Goal: Task Accomplishment & Management: Use online tool/utility

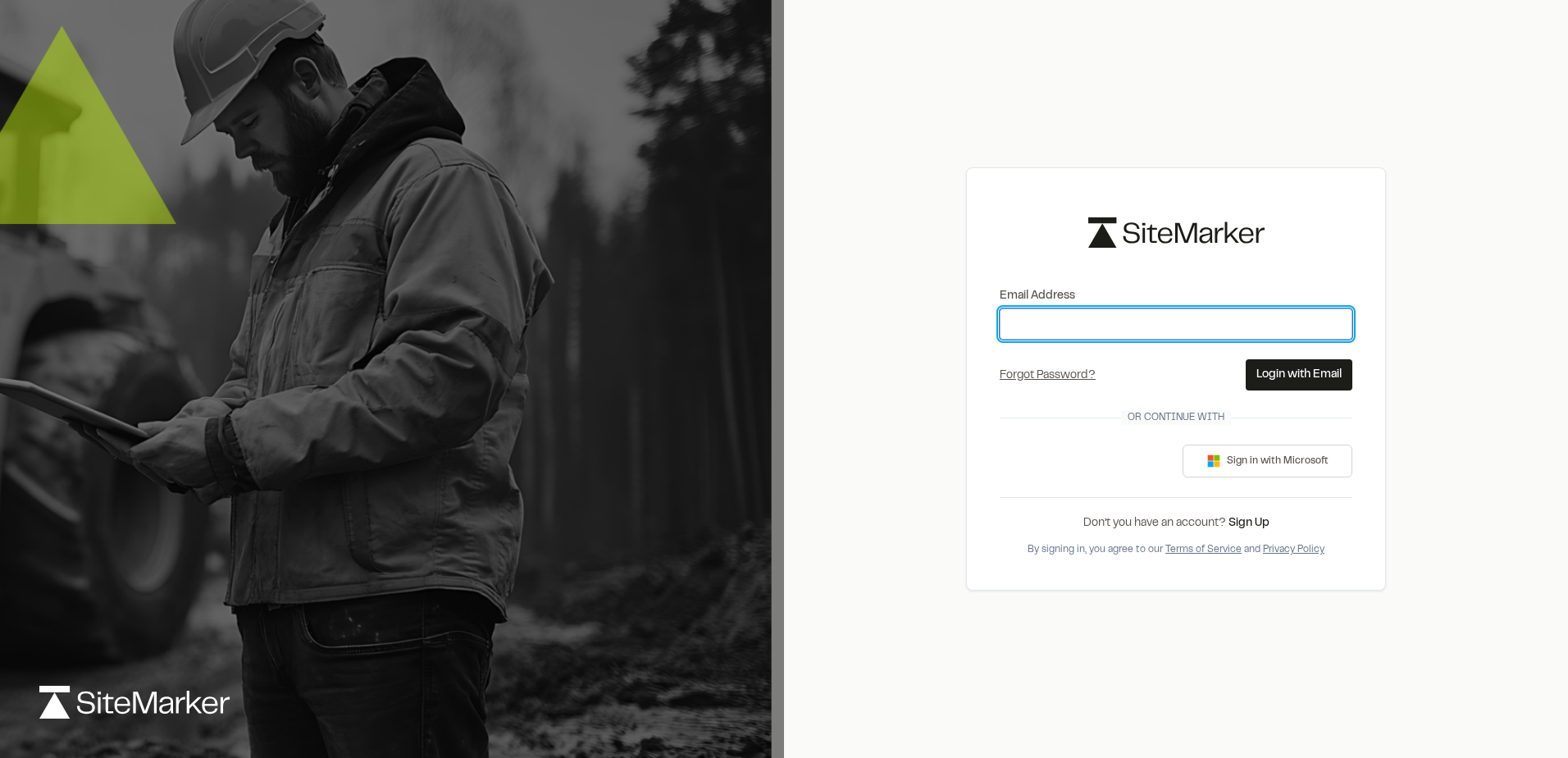
click at [1160, 318] on input "Email Address" at bounding box center [1176, 324] width 353 height 31
type input "**********"
click at [1246, 380] on button "Login with Email" at bounding box center [1299, 374] width 106 height 31
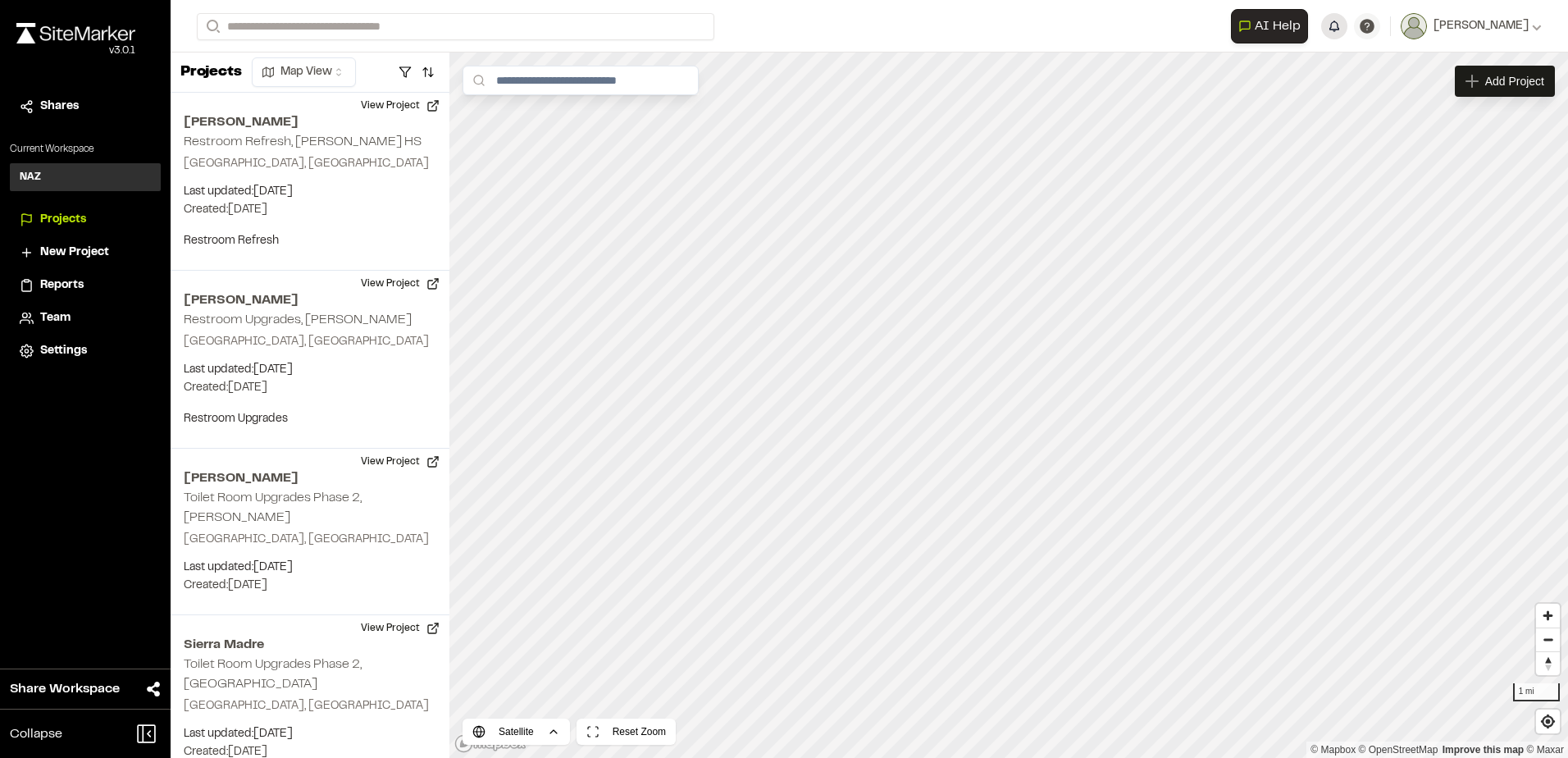
scroll to position [4, 0]
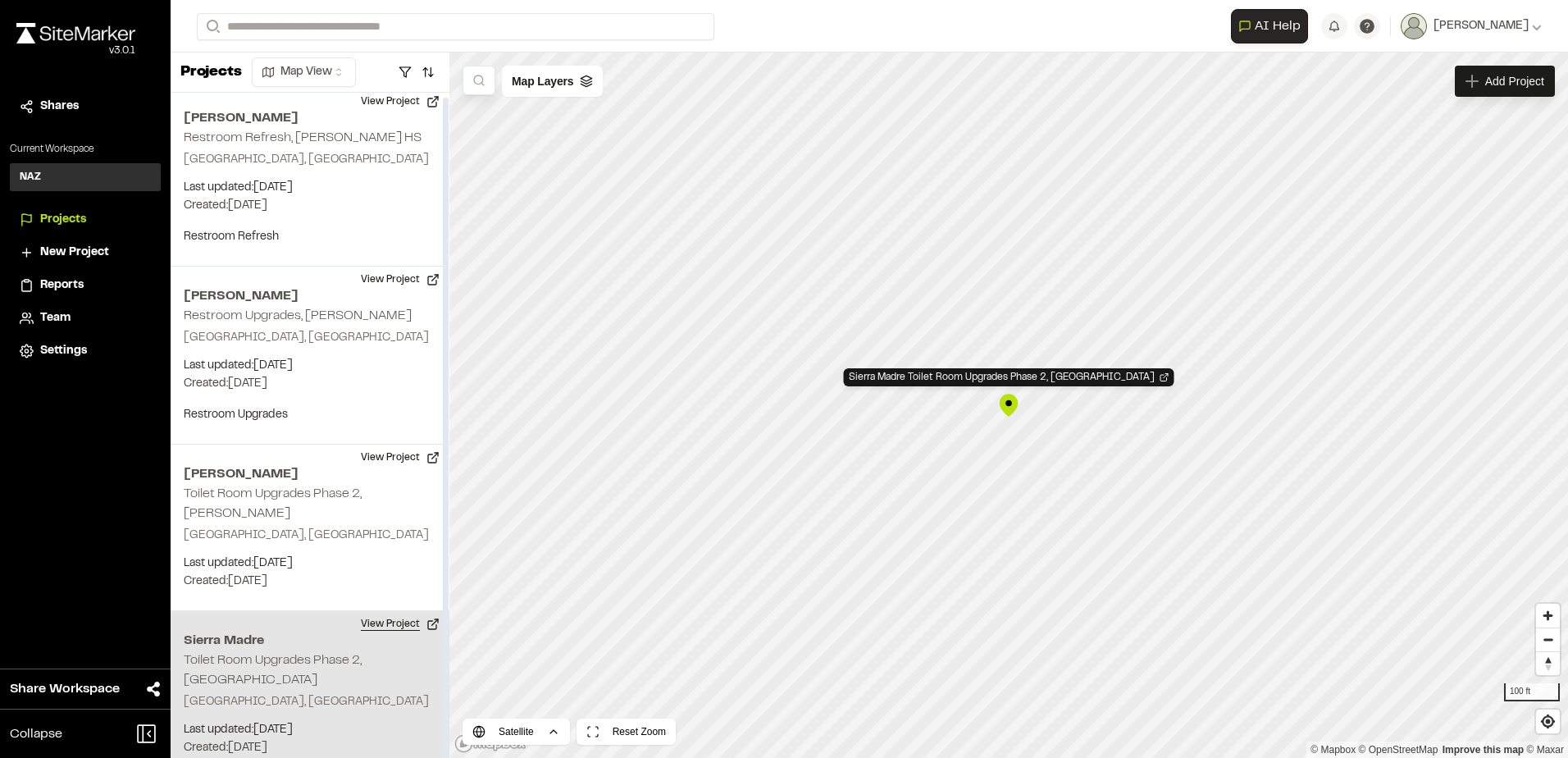
click at [434, 611] on button "View Project" at bounding box center [400, 624] width 98 height 26
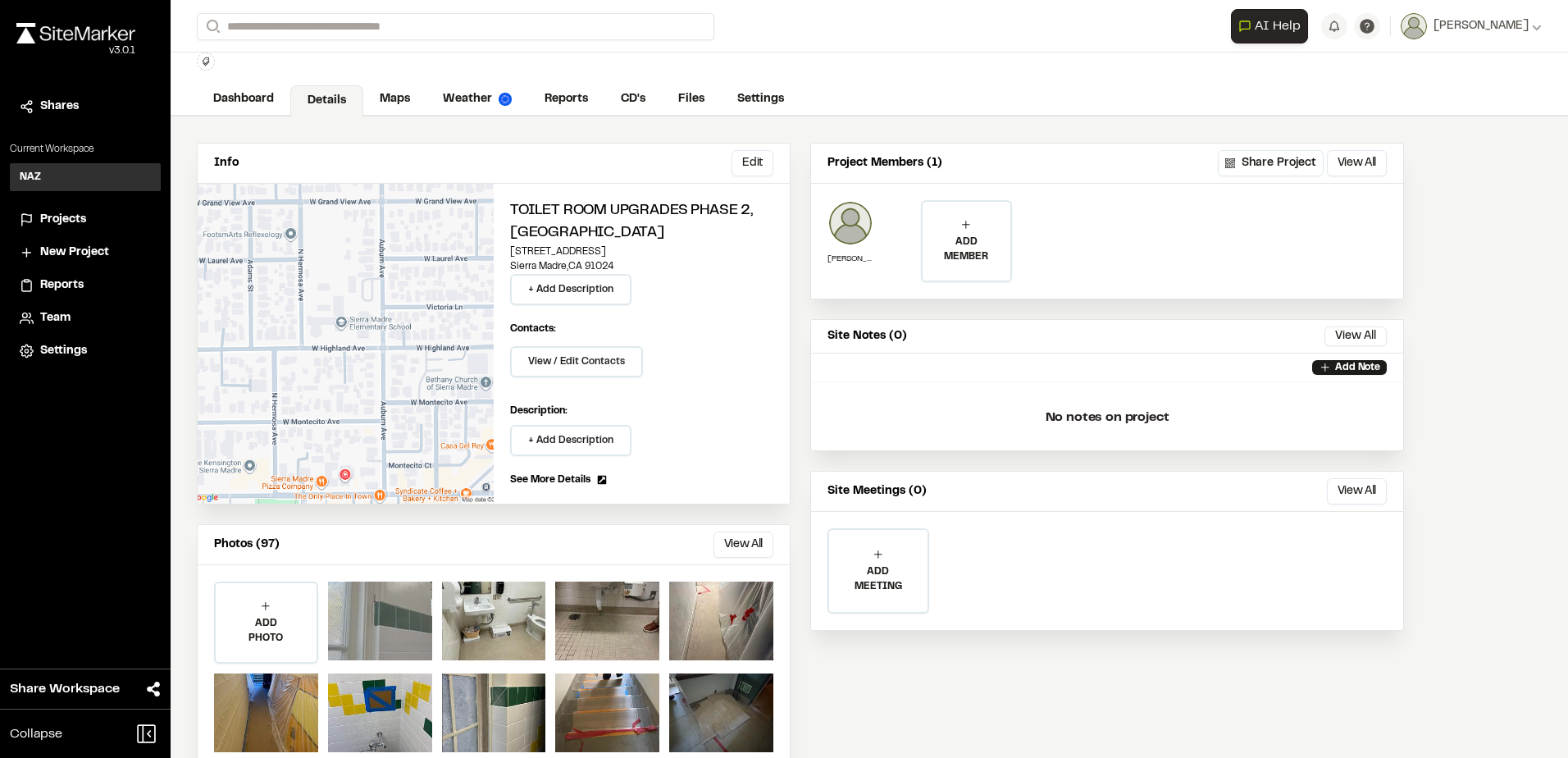
scroll to position [84, 0]
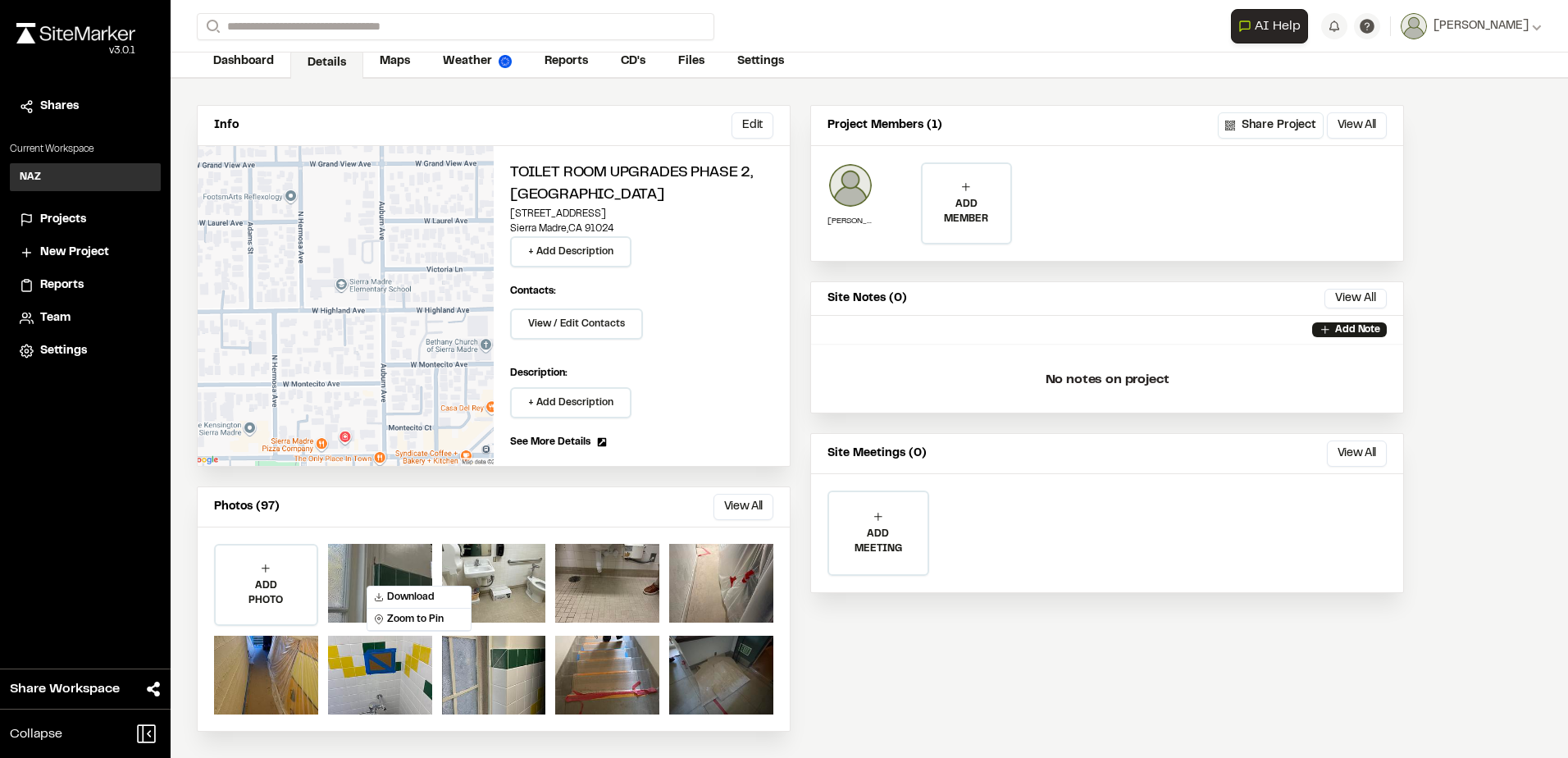
click at [1129, 674] on div "**********" at bounding box center [1106, 418] width 594 height 626
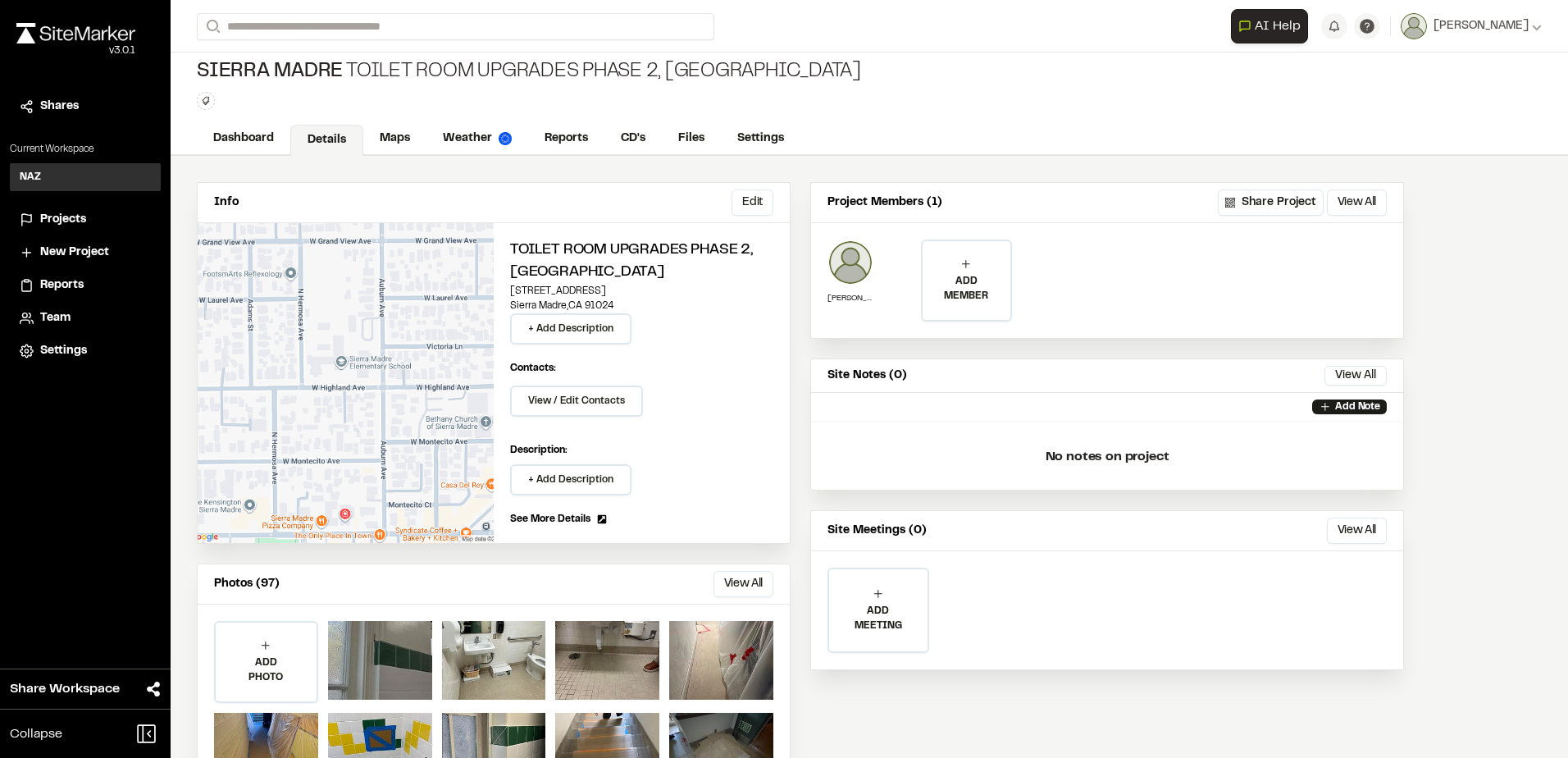
scroll to position [0, 0]
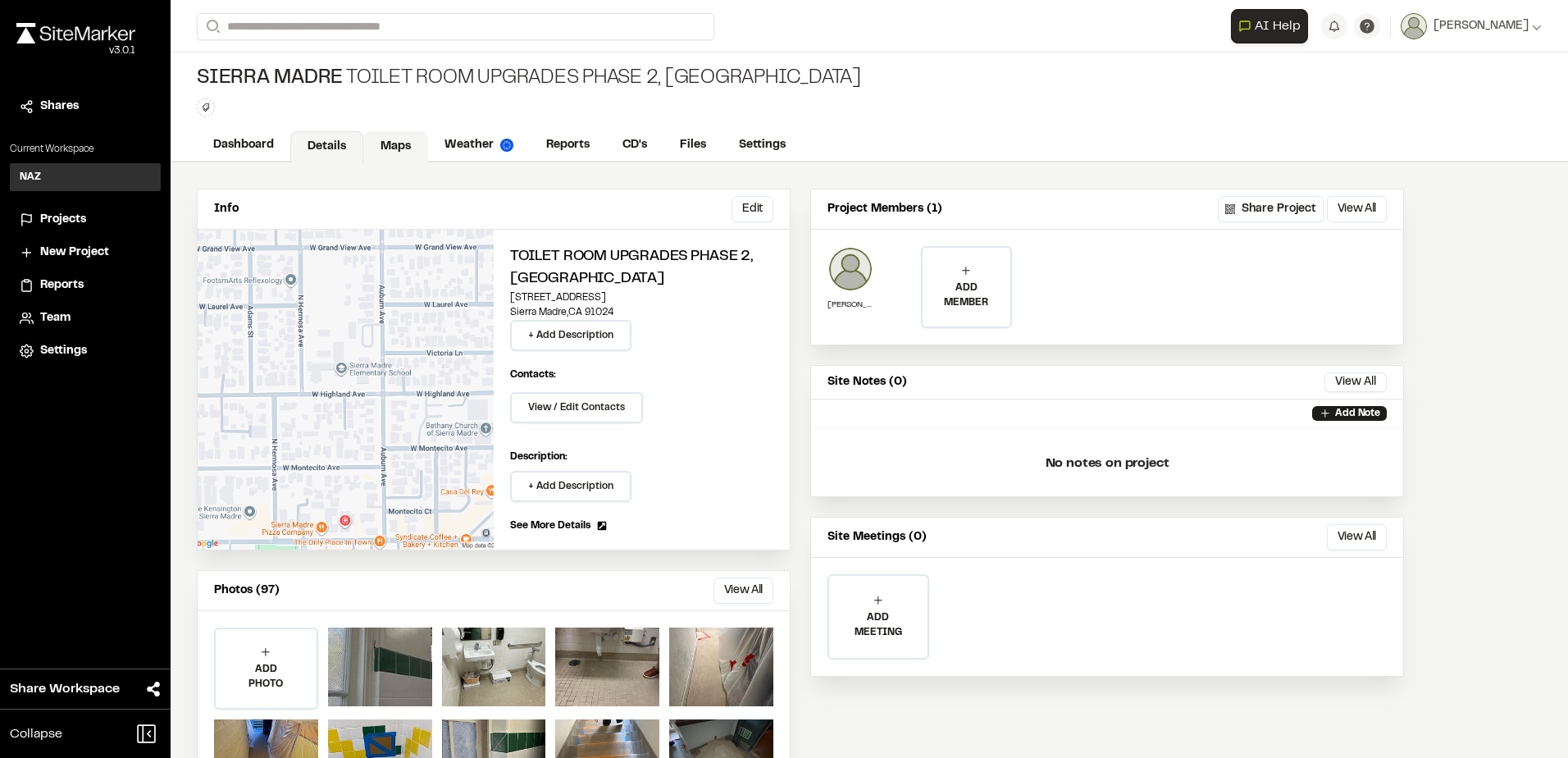
click at [383, 147] on link "Maps" at bounding box center [396, 146] width 65 height 31
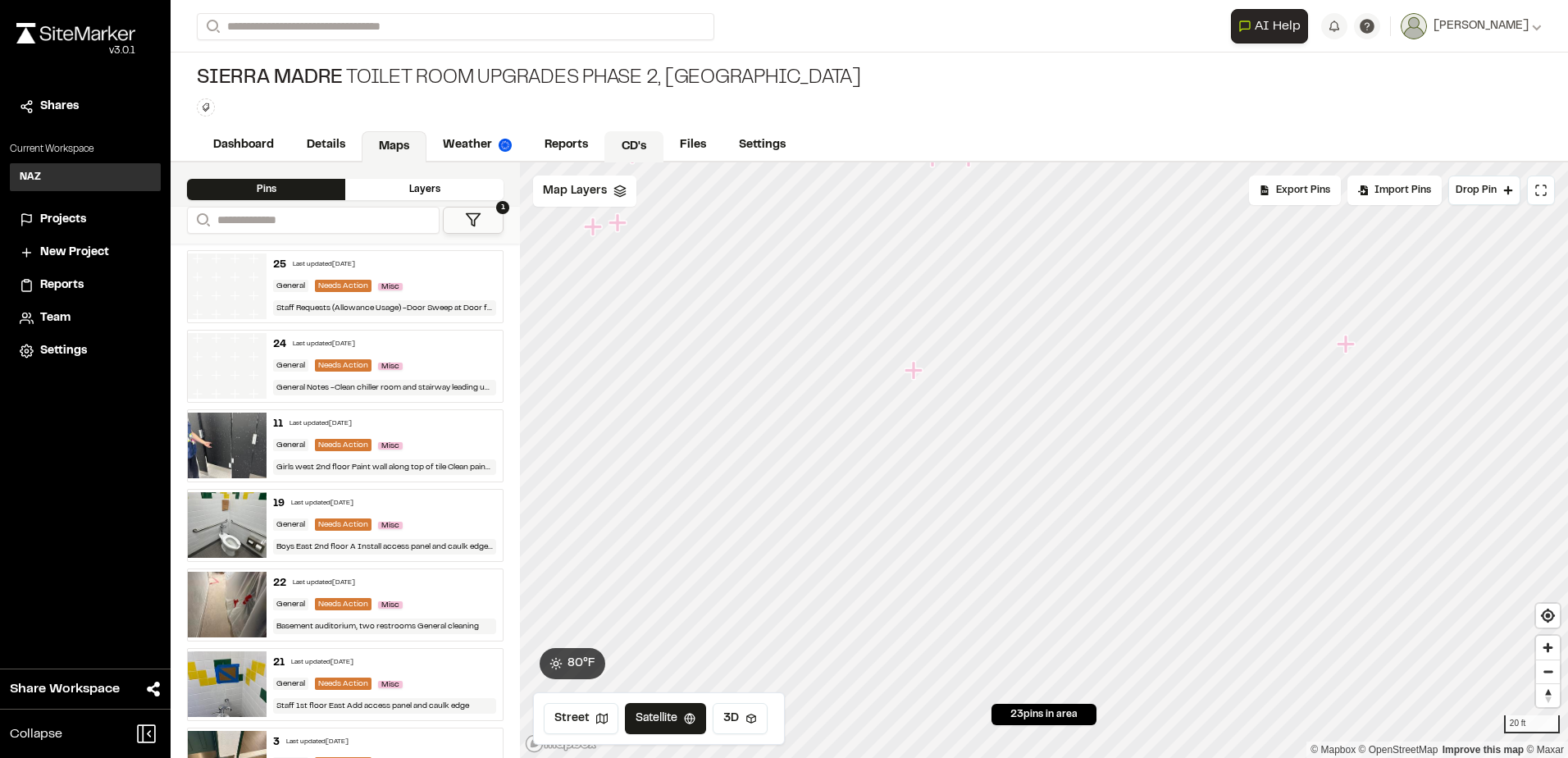
click at [650, 147] on link "CD's" at bounding box center [633, 146] width 59 height 31
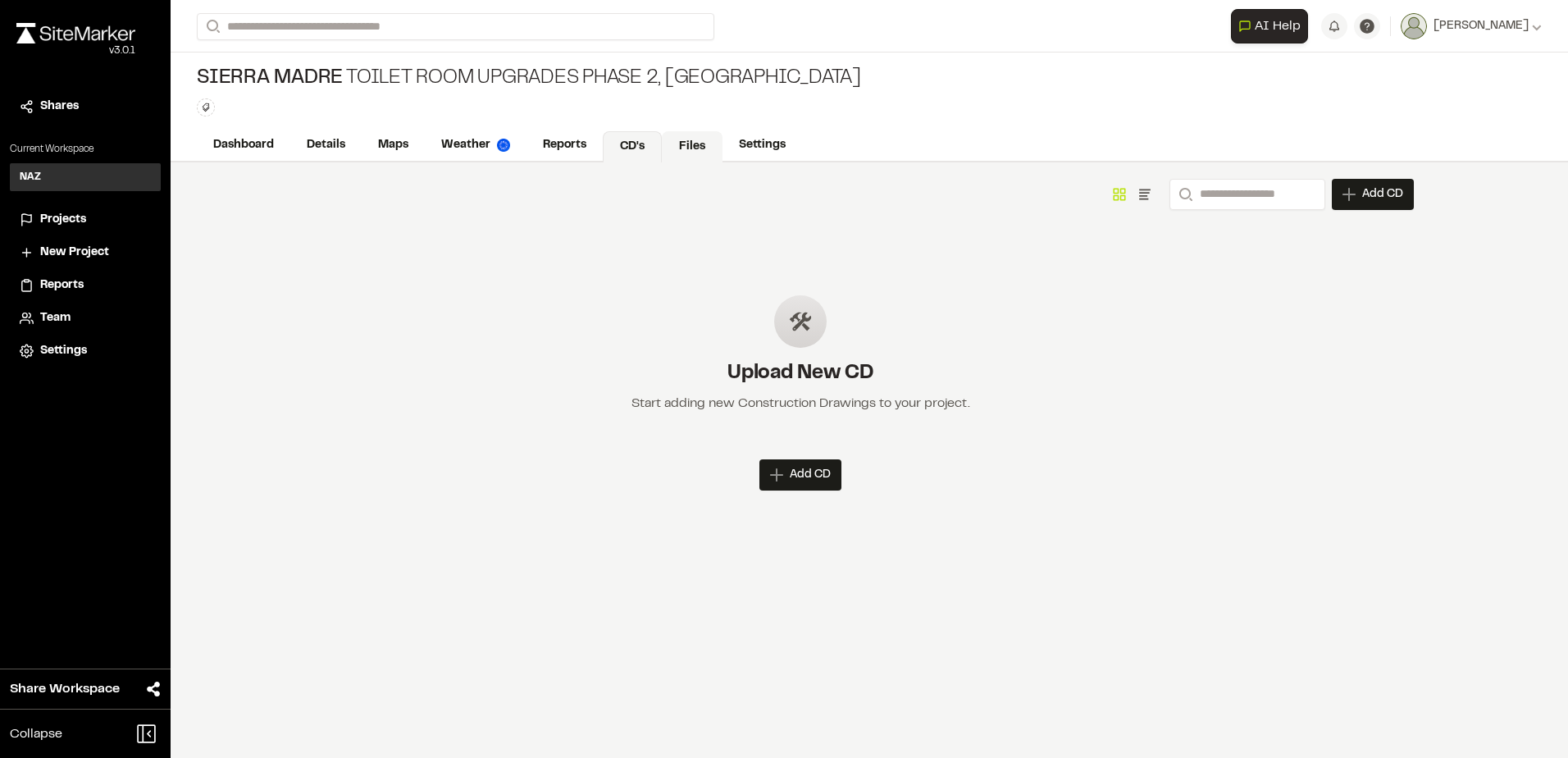
click at [686, 154] on link "Files" at bounding box center [692, 146] width 61 height 31
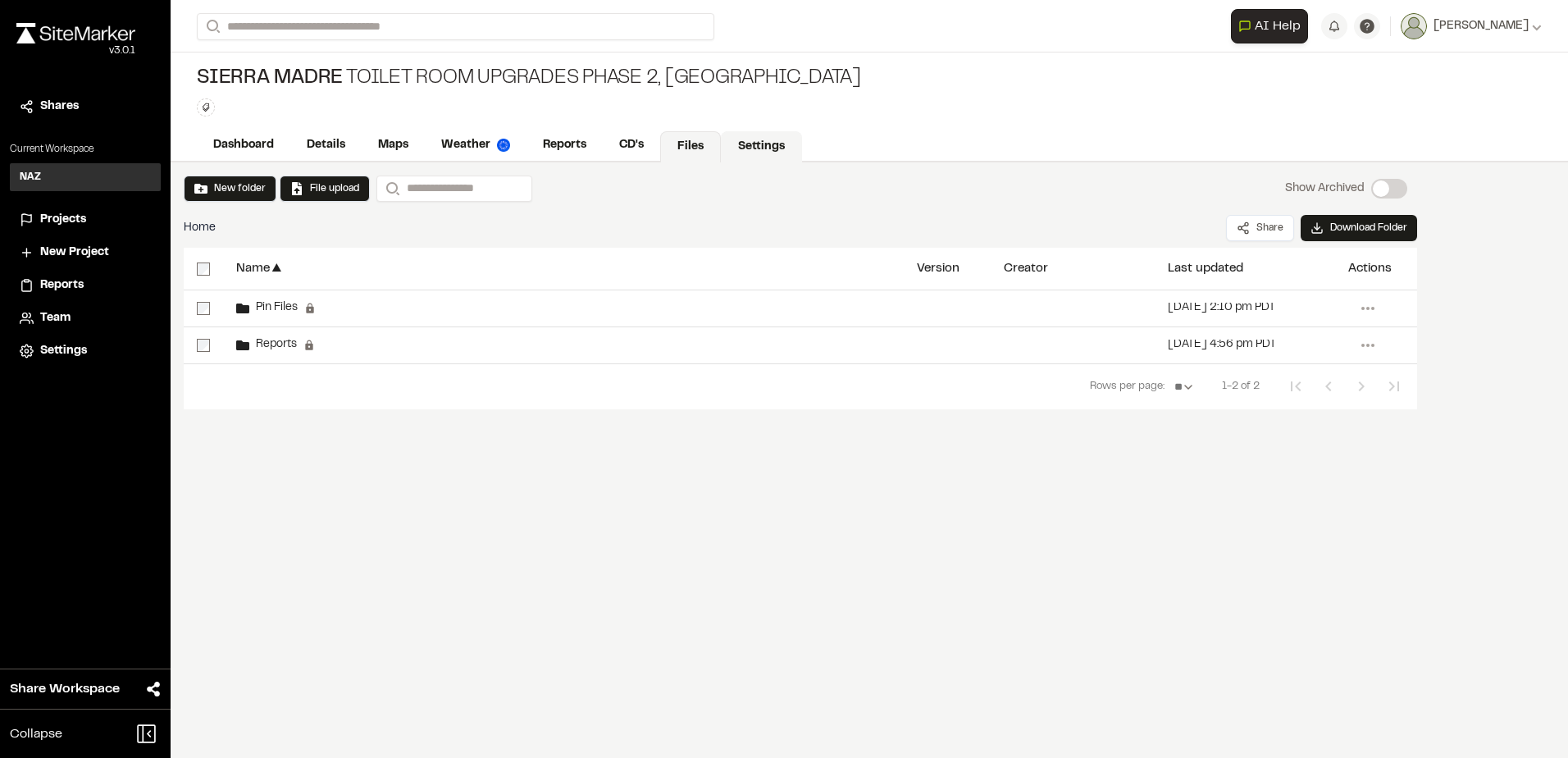
click at [780, 141] on link "Settings" at bounding box center [762, 146] width 81 height 31
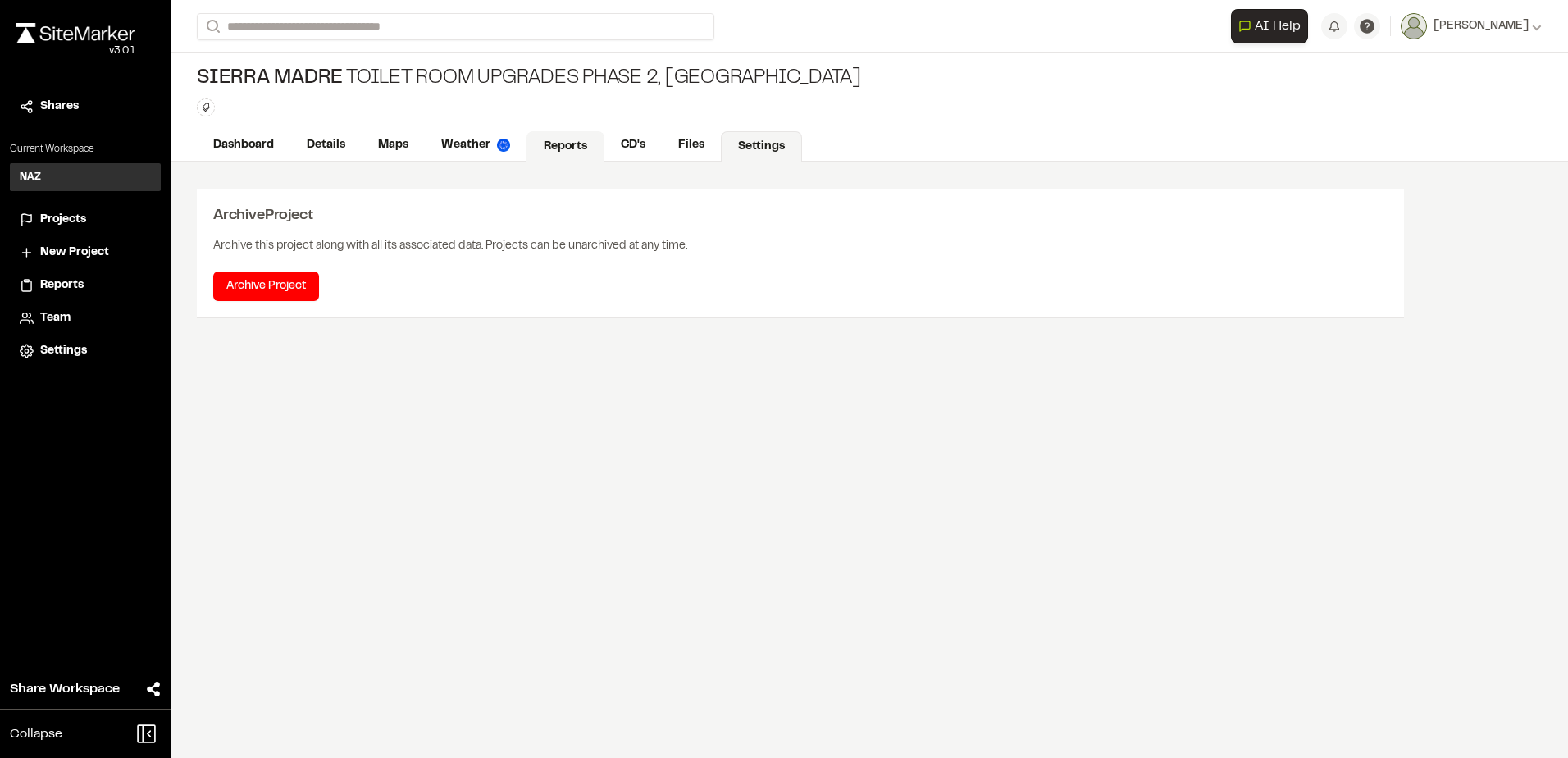
click at [577, 148] on link "Reports" at bounding box center [565, 146] width 78 height 31
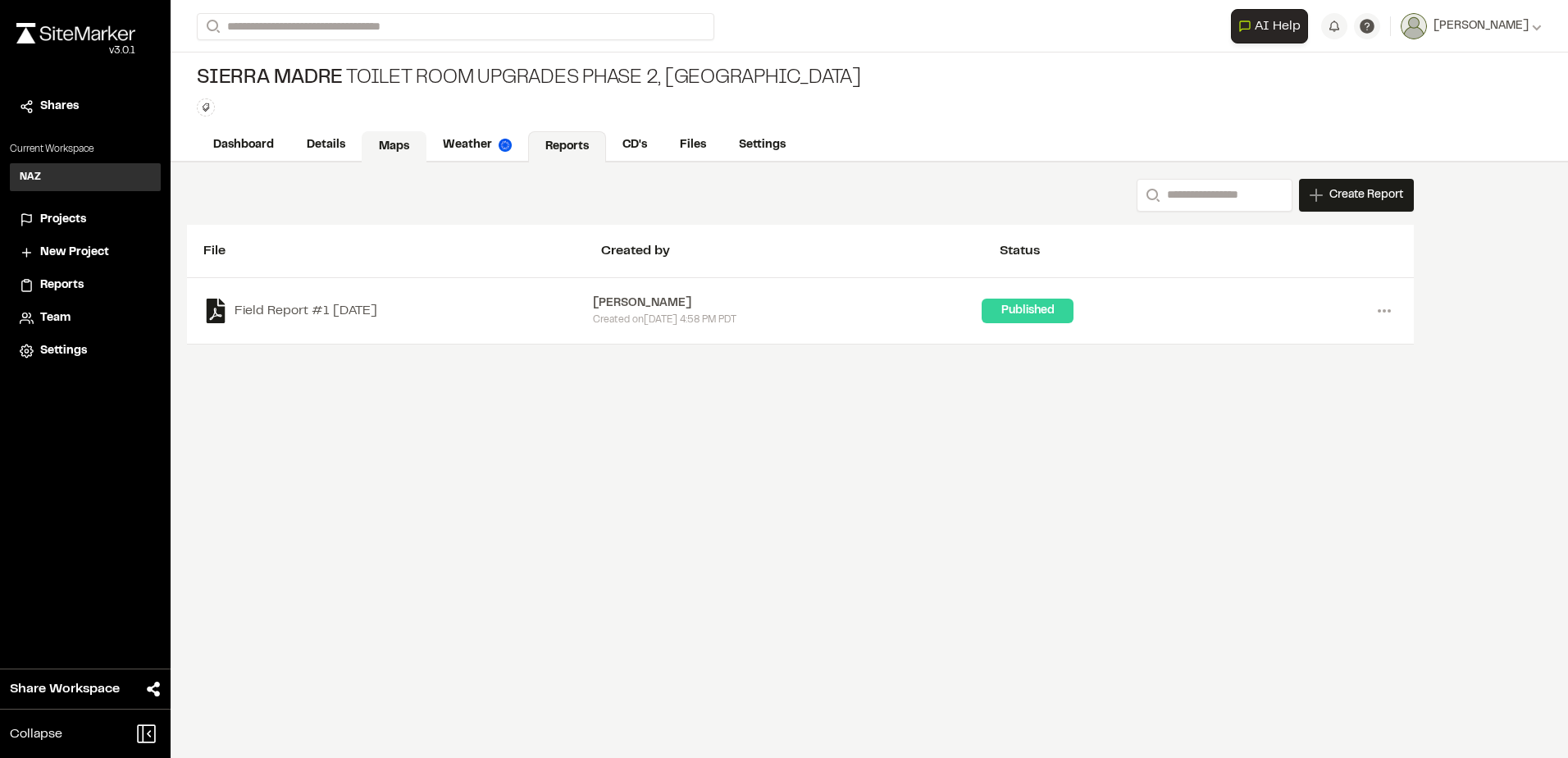
click at [379, 147] on link "Maps" at bounding box center [394, 146] width 65 height 31
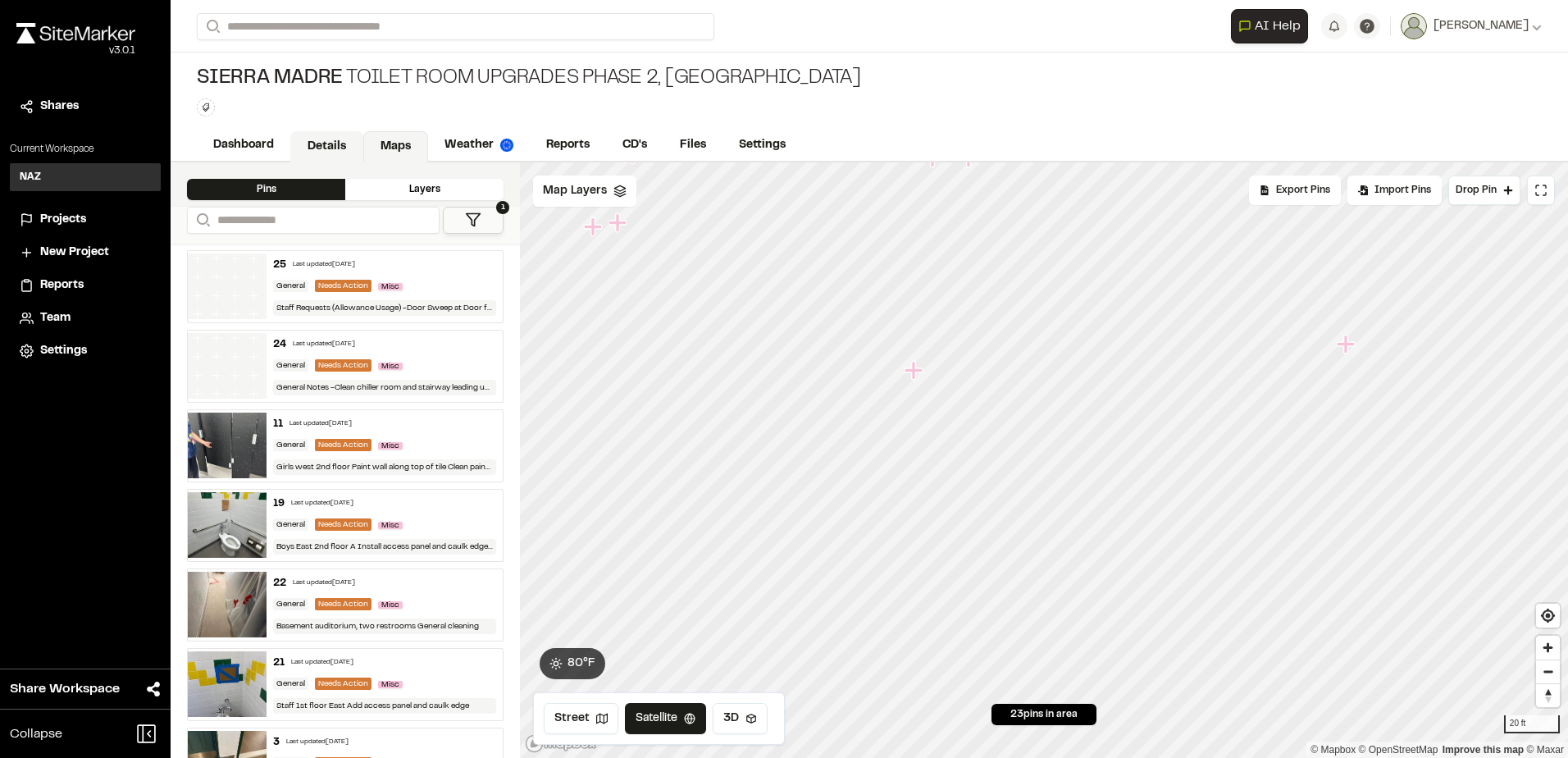
click at [323, 142] on link "Details" at bounding box center [326, 146] width 73 height 31
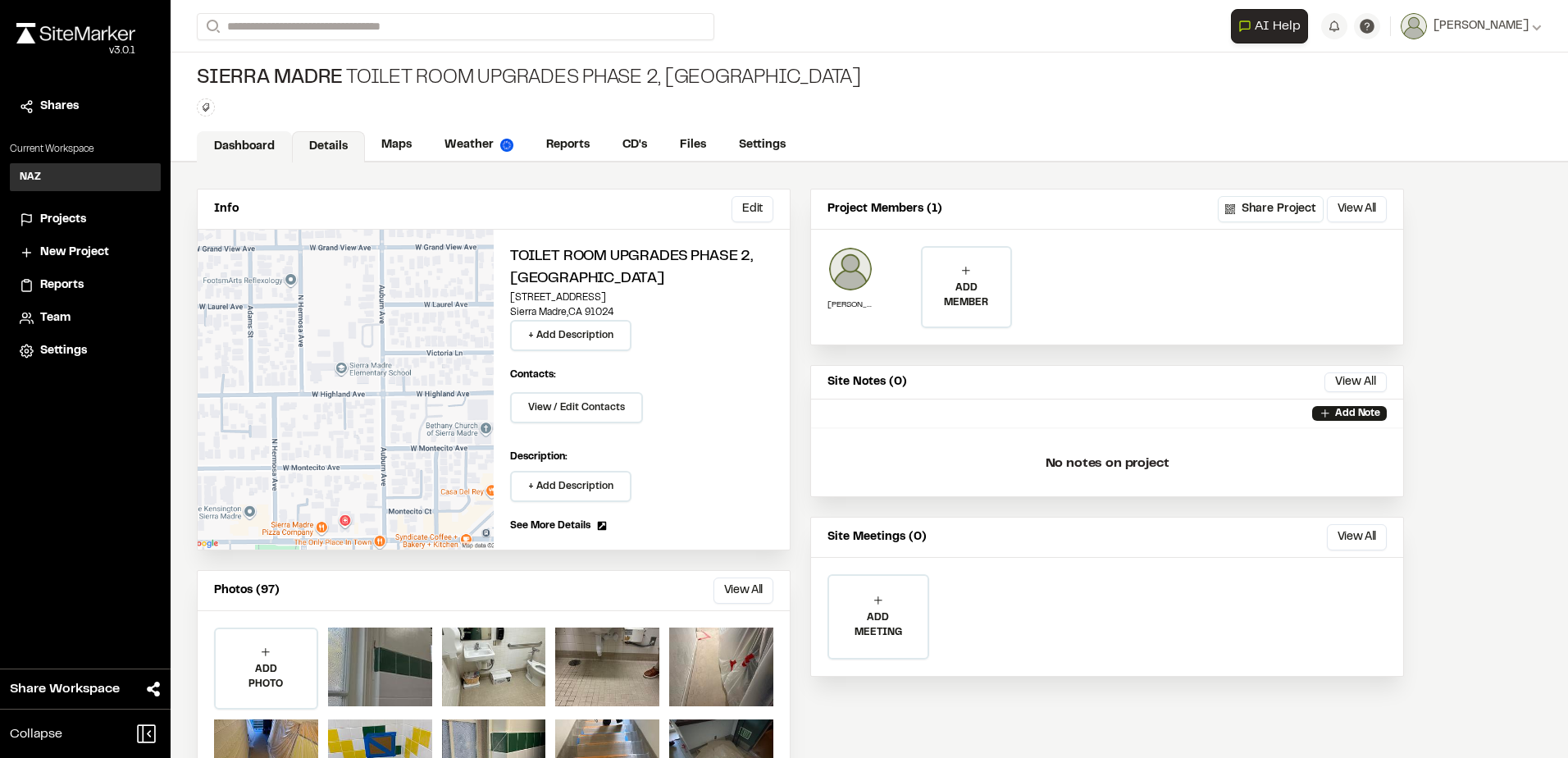
click at [241, 141] on link "Dashboard" at bounding box center [244, 146] width 95 height 31
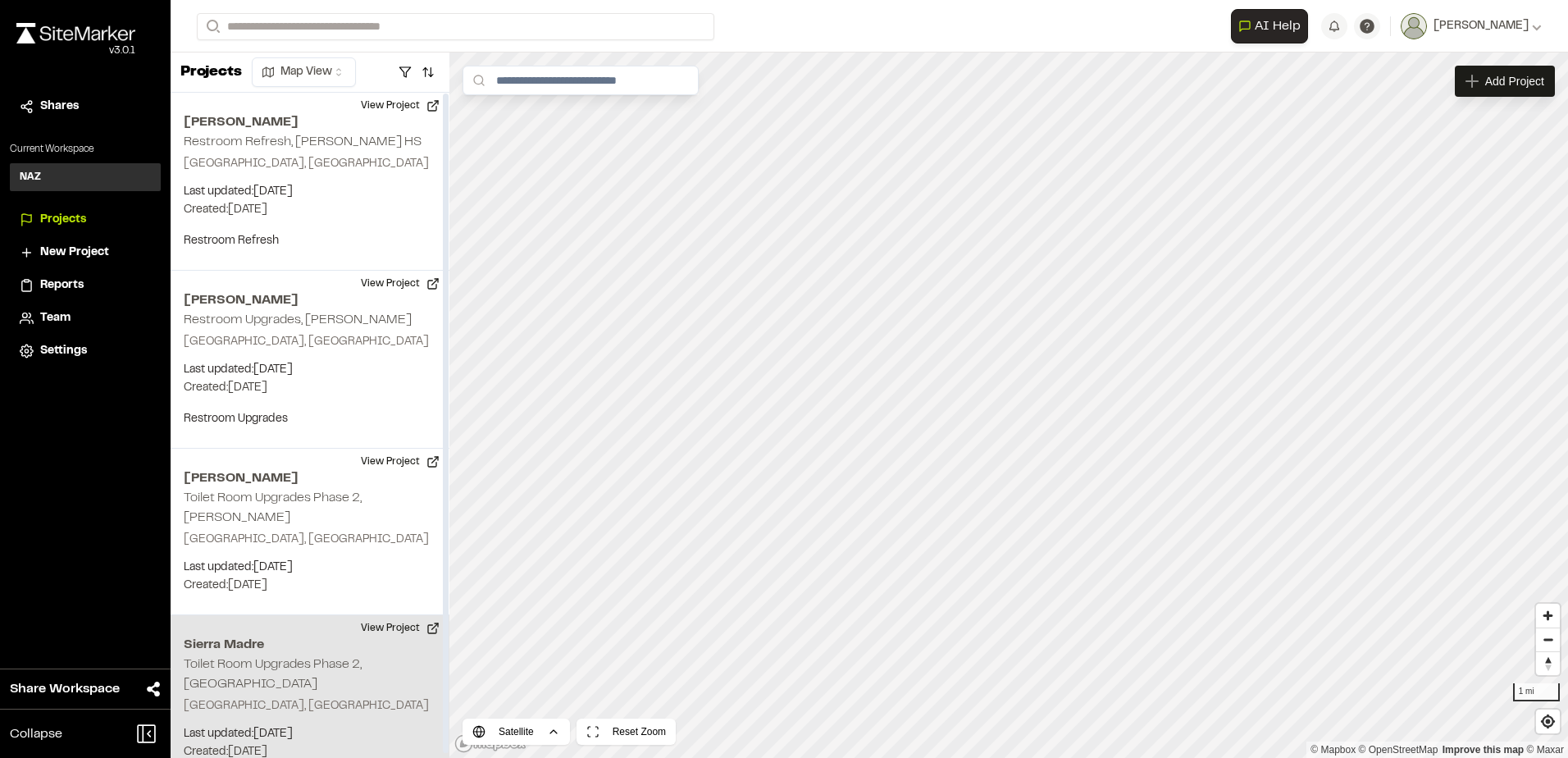
drag, startPoint x: 269, startPoint y: 660, endPoint x: 405, endPoint y: 634, distance: 138.5
click at [268, 660] on div "Sierra Madre Toilet Room Upgrades Phase 2, Sierra Madre Sierra Madre, CA Last u…" at bounding box center [310, 697] width 279 height 166
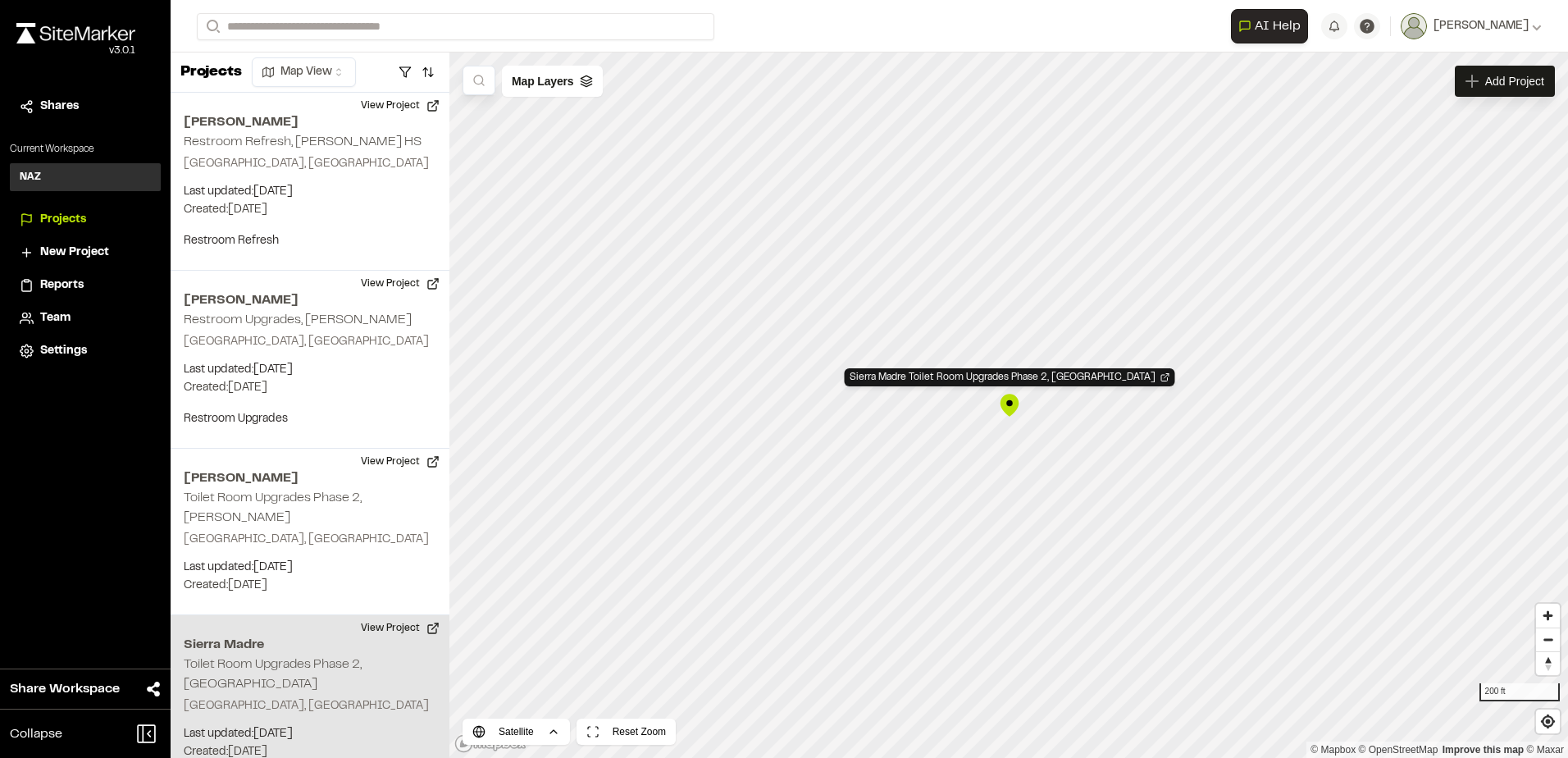
click at [1001, 395] on div "Sierra Madre Toilet Room Upgrades Phase 2, Sierra Madre" at bounding box center [1010, 405] width 25 height 25
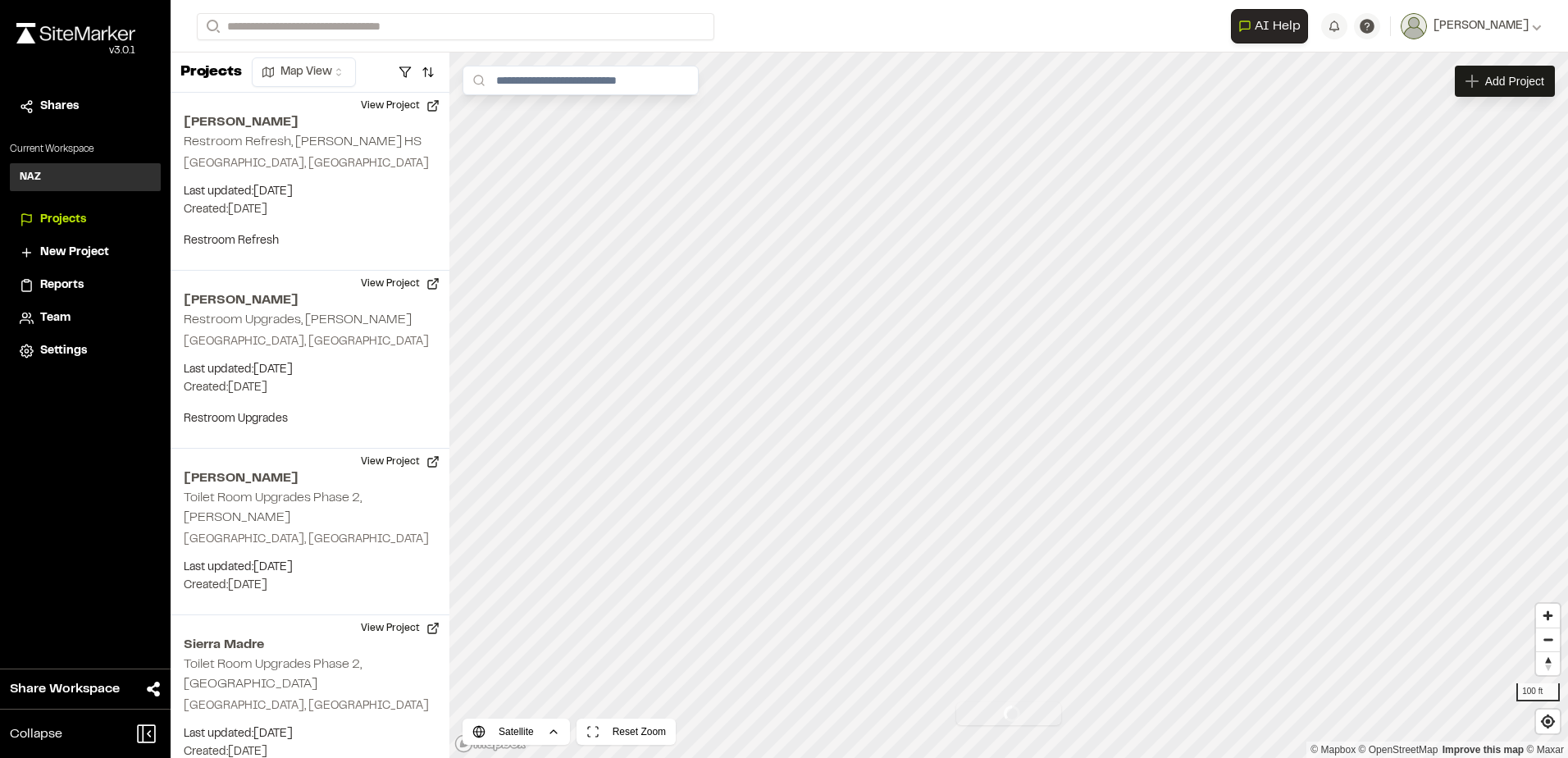
scroll to position [4, 0]
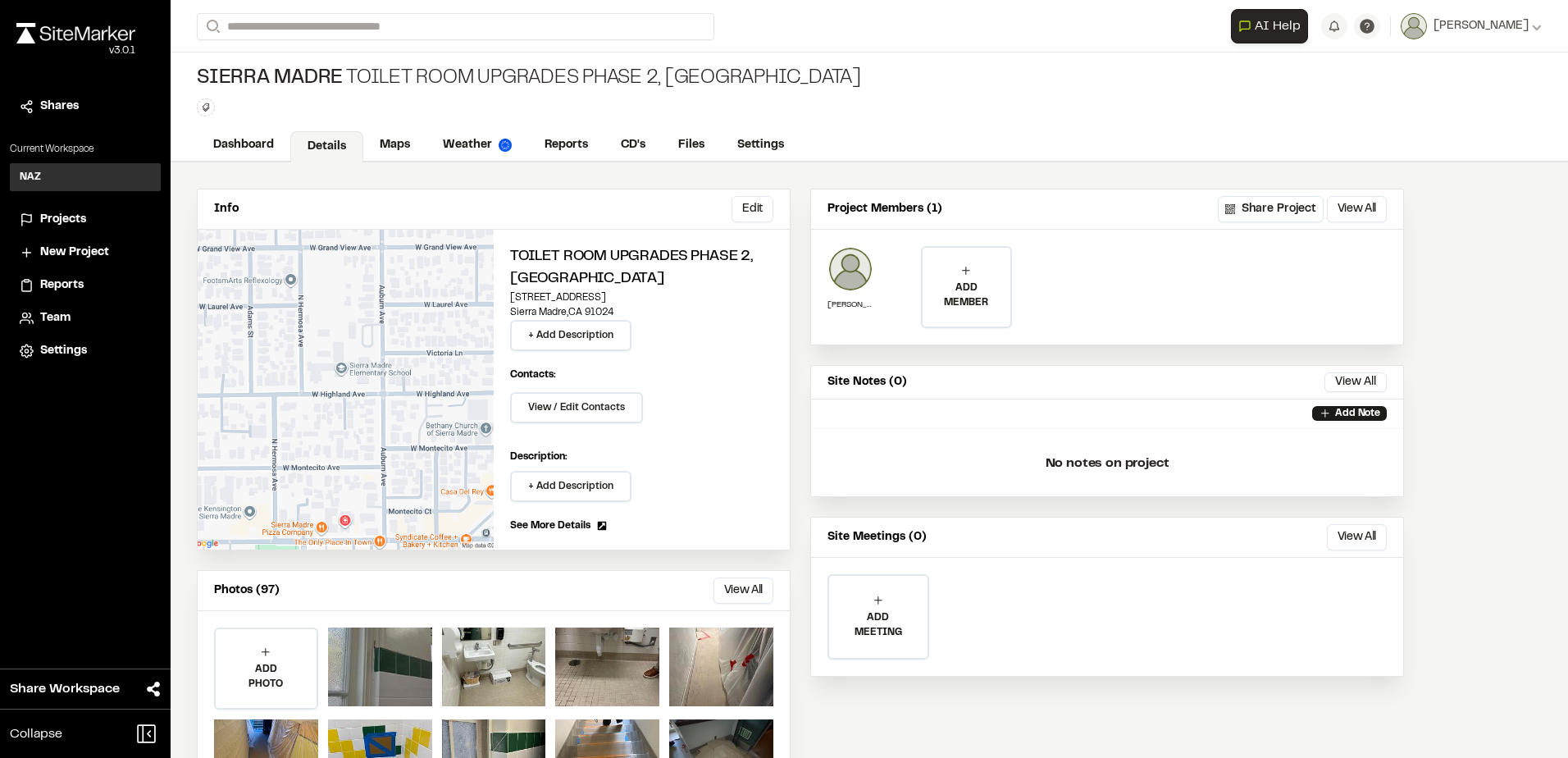
click at [321, 144] on link "Details" at bounding box center [326, 146] width 73 height 31
click at [405, 139] on link "Maps" at bounding box center [396, 146] width 65 height 31
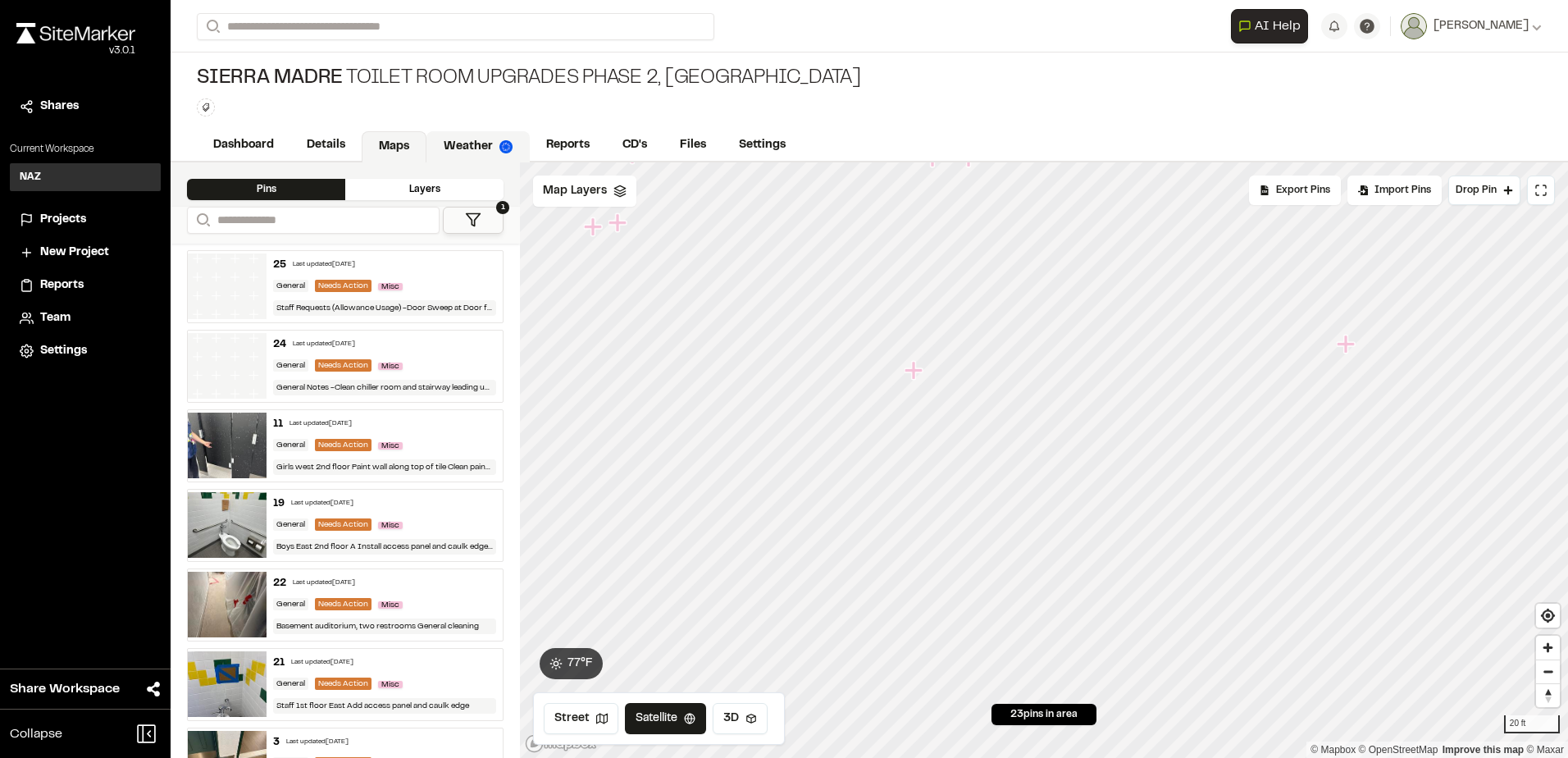
click at [445, 137] on link "Weather" at bounding box center [478, 146] width 103 height 31
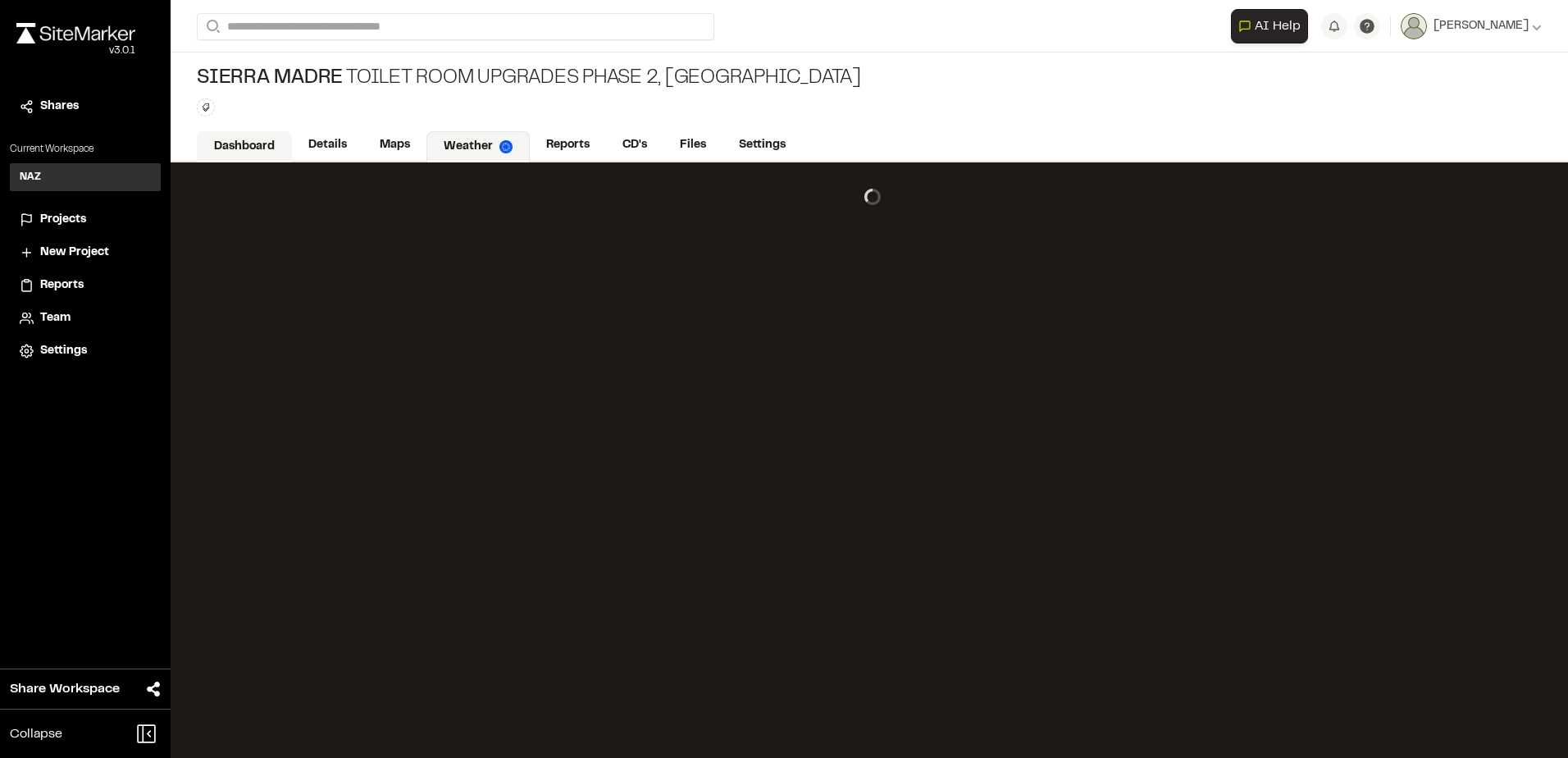
click at [253, 138] on link "Dashboard" at bounding box center [244, 146] width 95 height 31
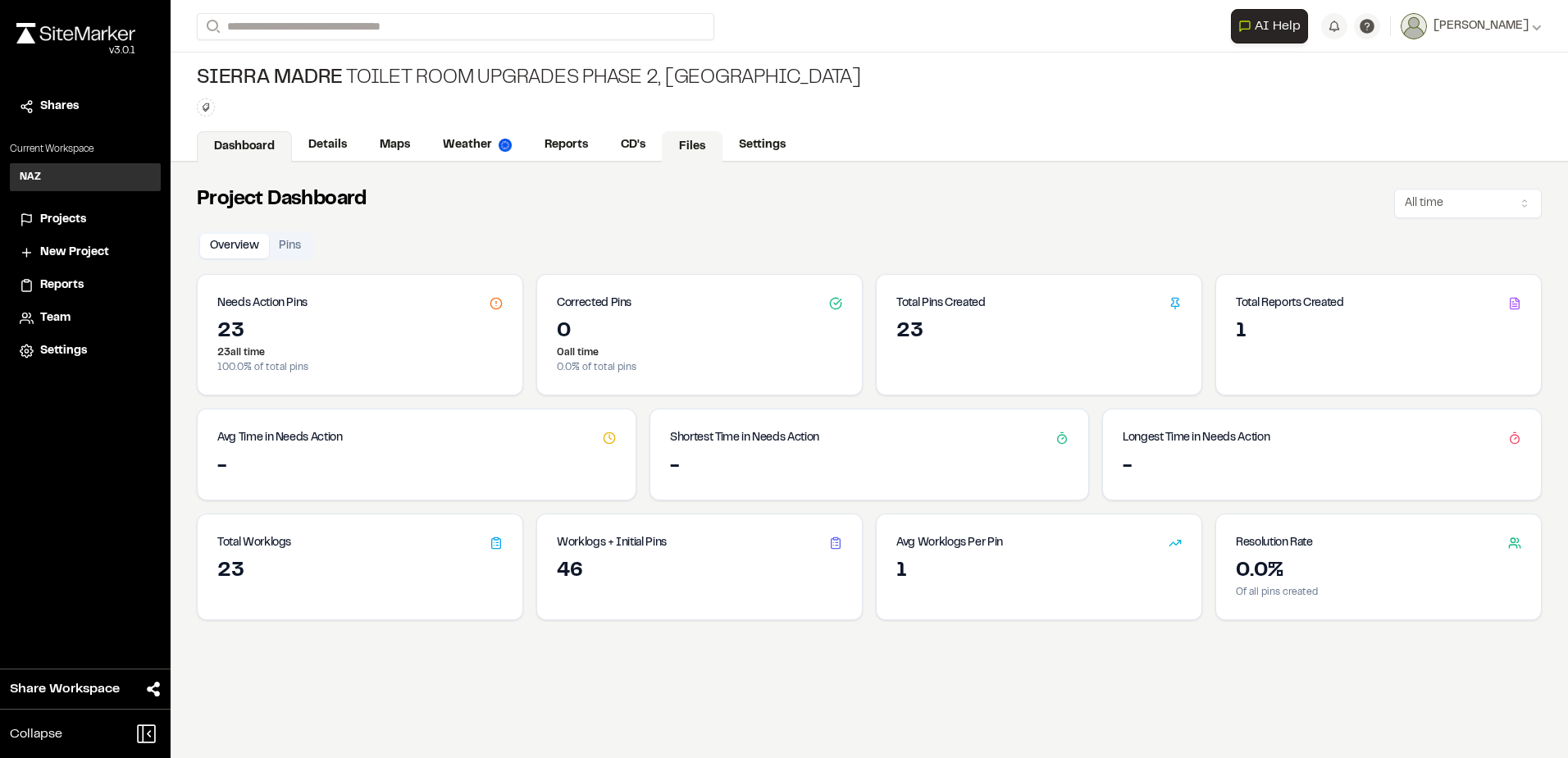
click at [690, 144] on link "Files" at bounding box center [692, 146] width 61 height 31
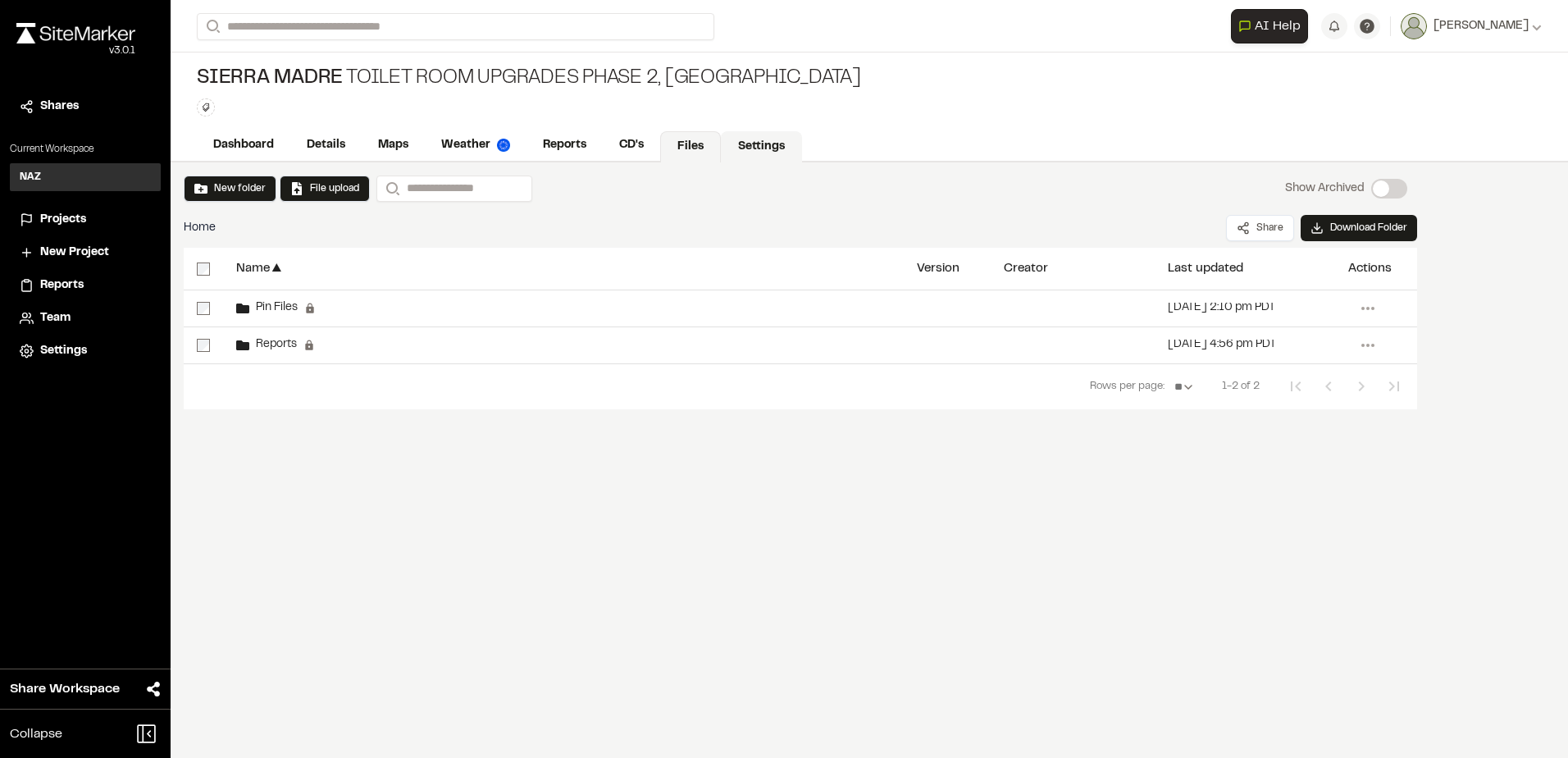
click at [777, 142] on link "Settings" at bounding box center [762, 146] width 81 height 31
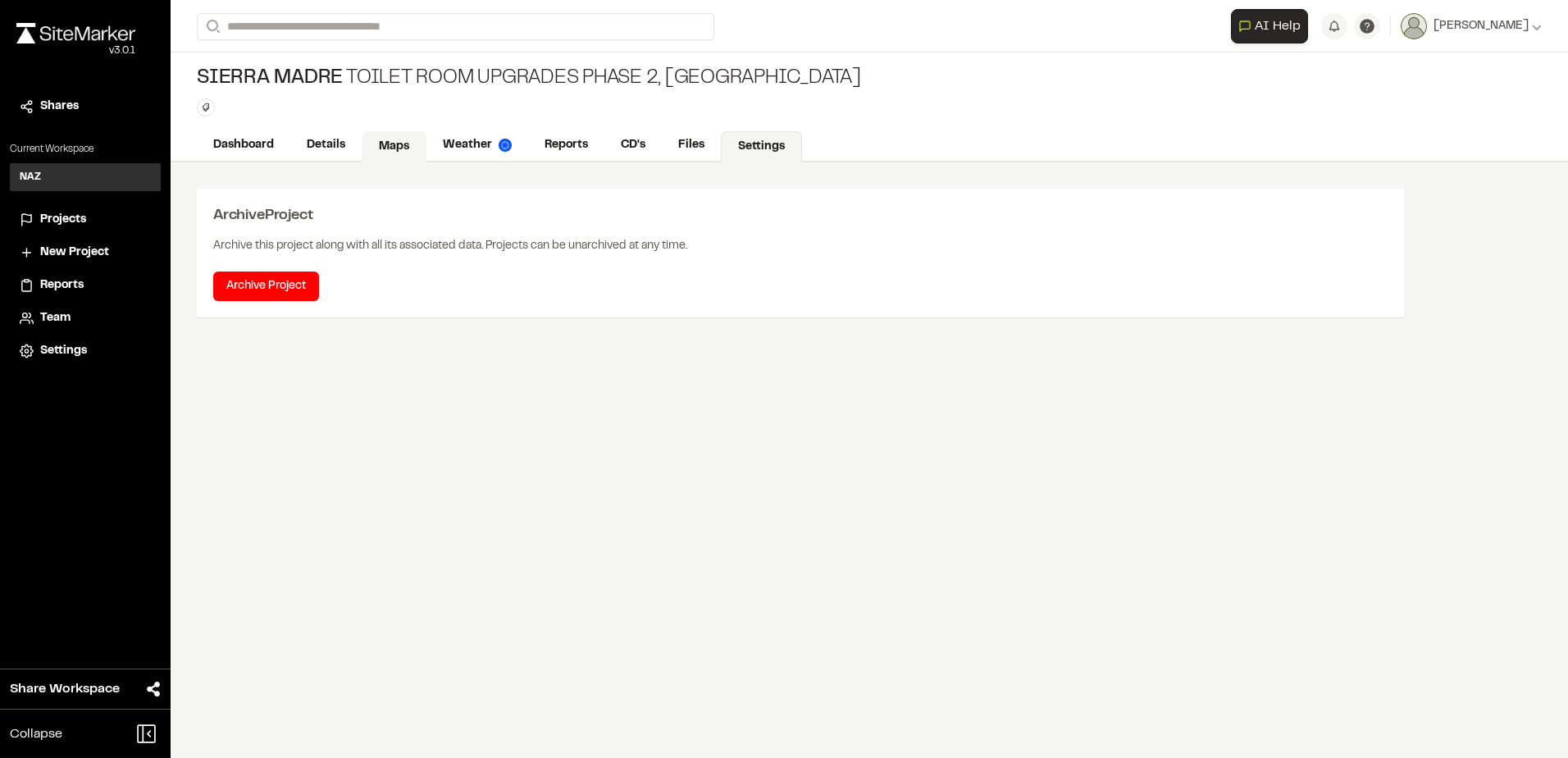
click at [393, 142] on link "Maps" at bounding box center [394, 146] width 65 height 31
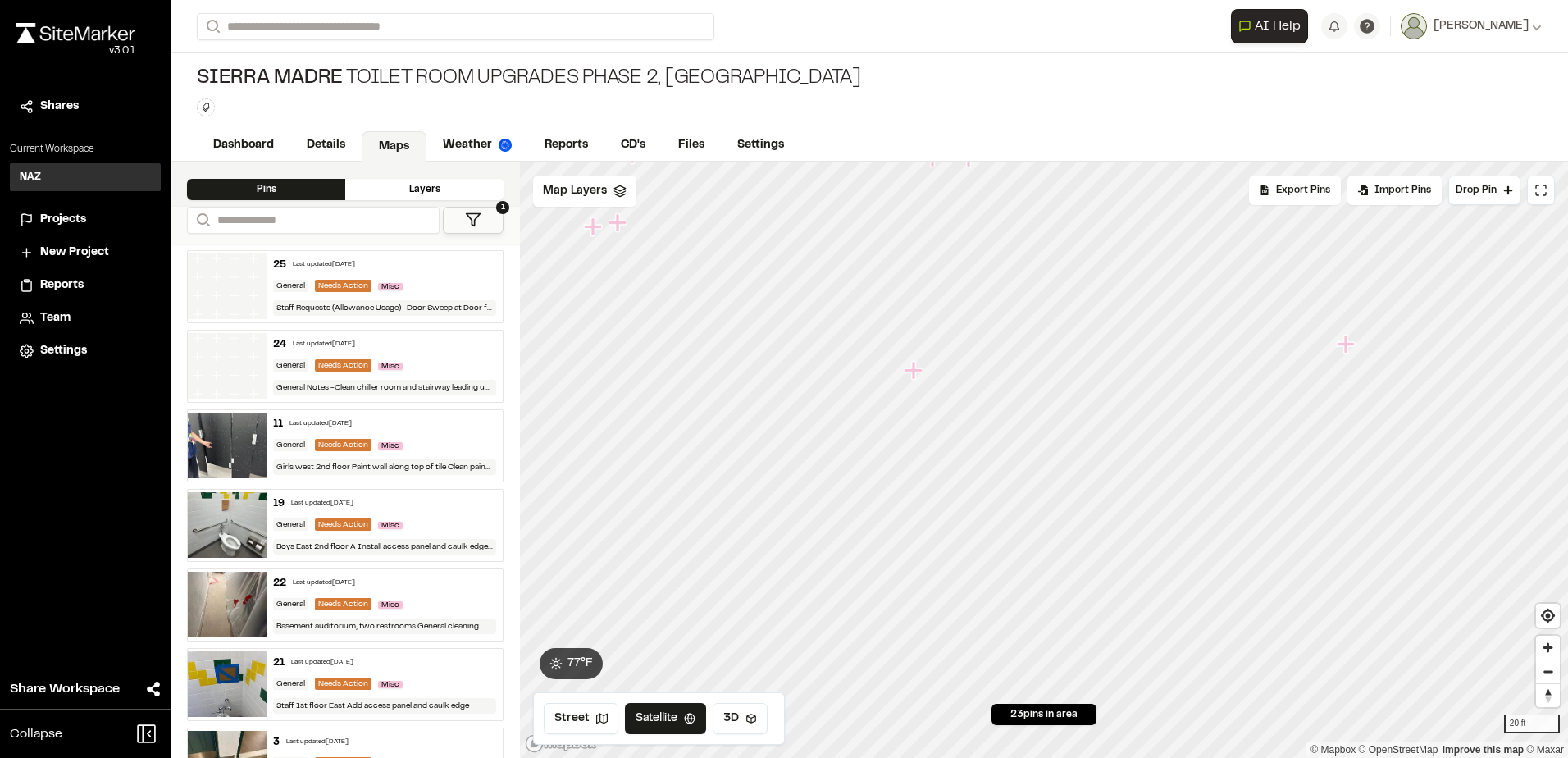
click at [434, 361] on div "General Needs Action Misc" at bounding box center [385, 366] width 223 height 15
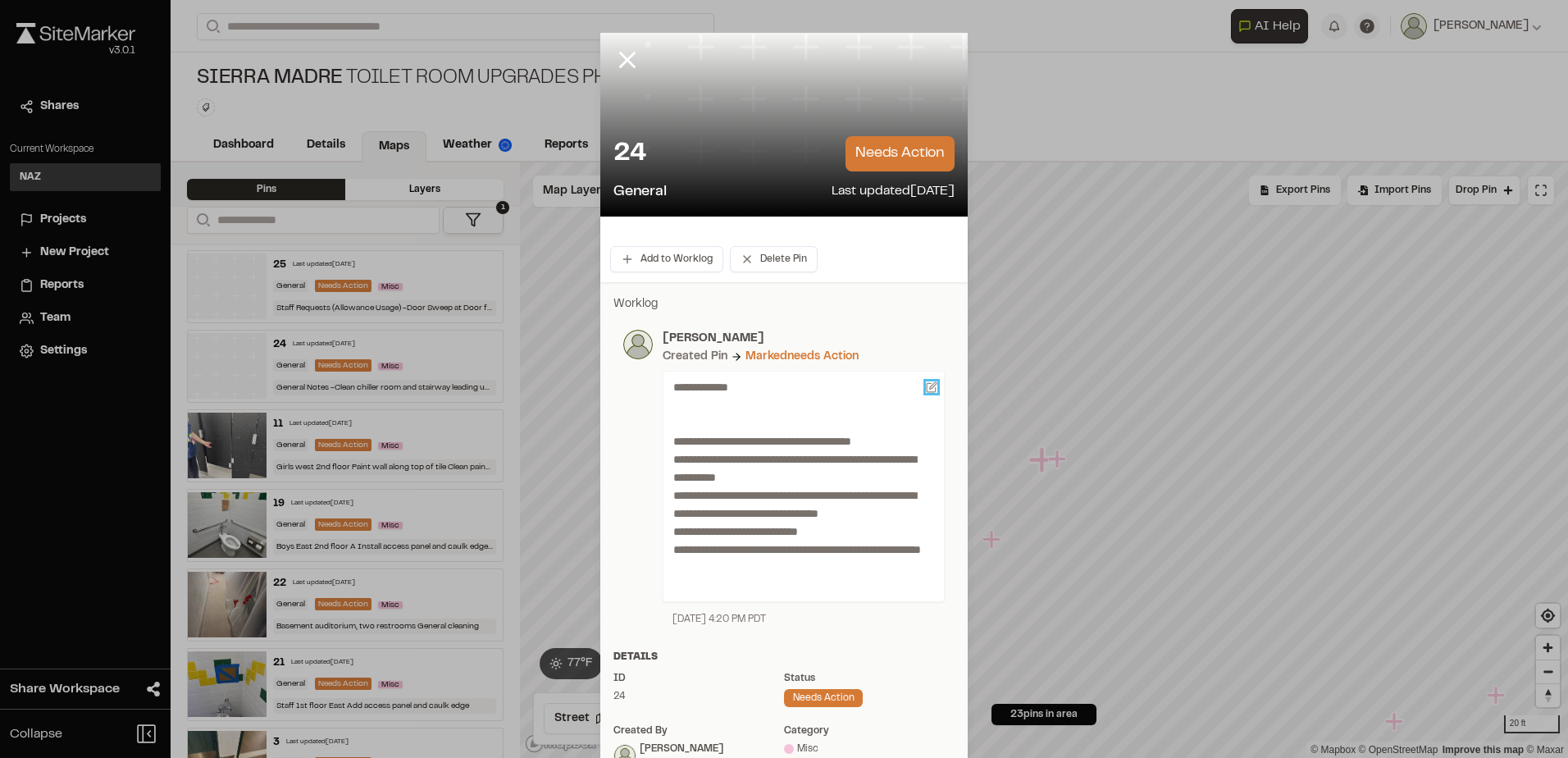
click at [930, 386] on icon at bounding box center [932, 385] width 6 height 6
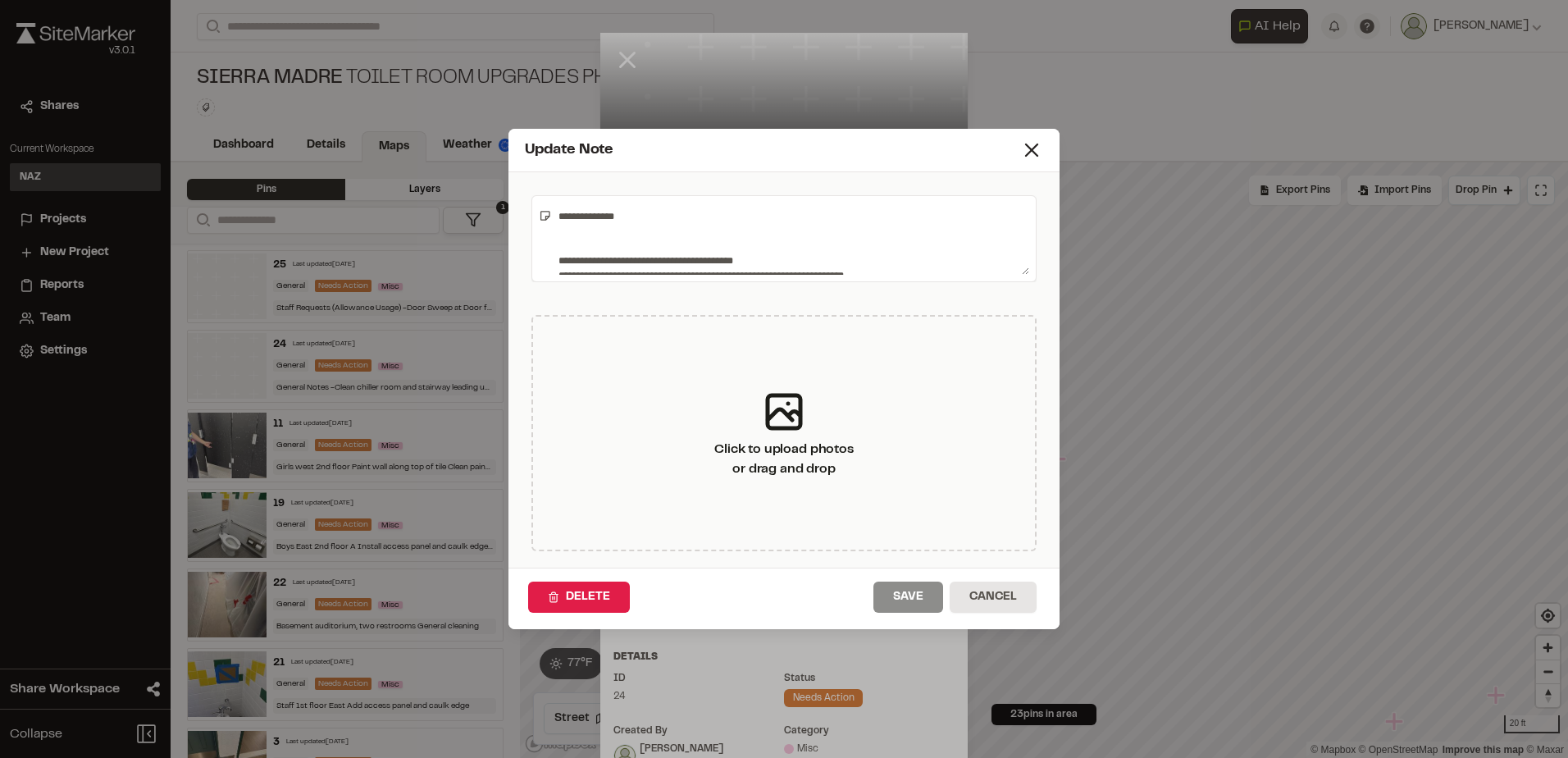
click at [951, 244] on textarea "**********" at bounding box center [791, 238] width 478 height 72
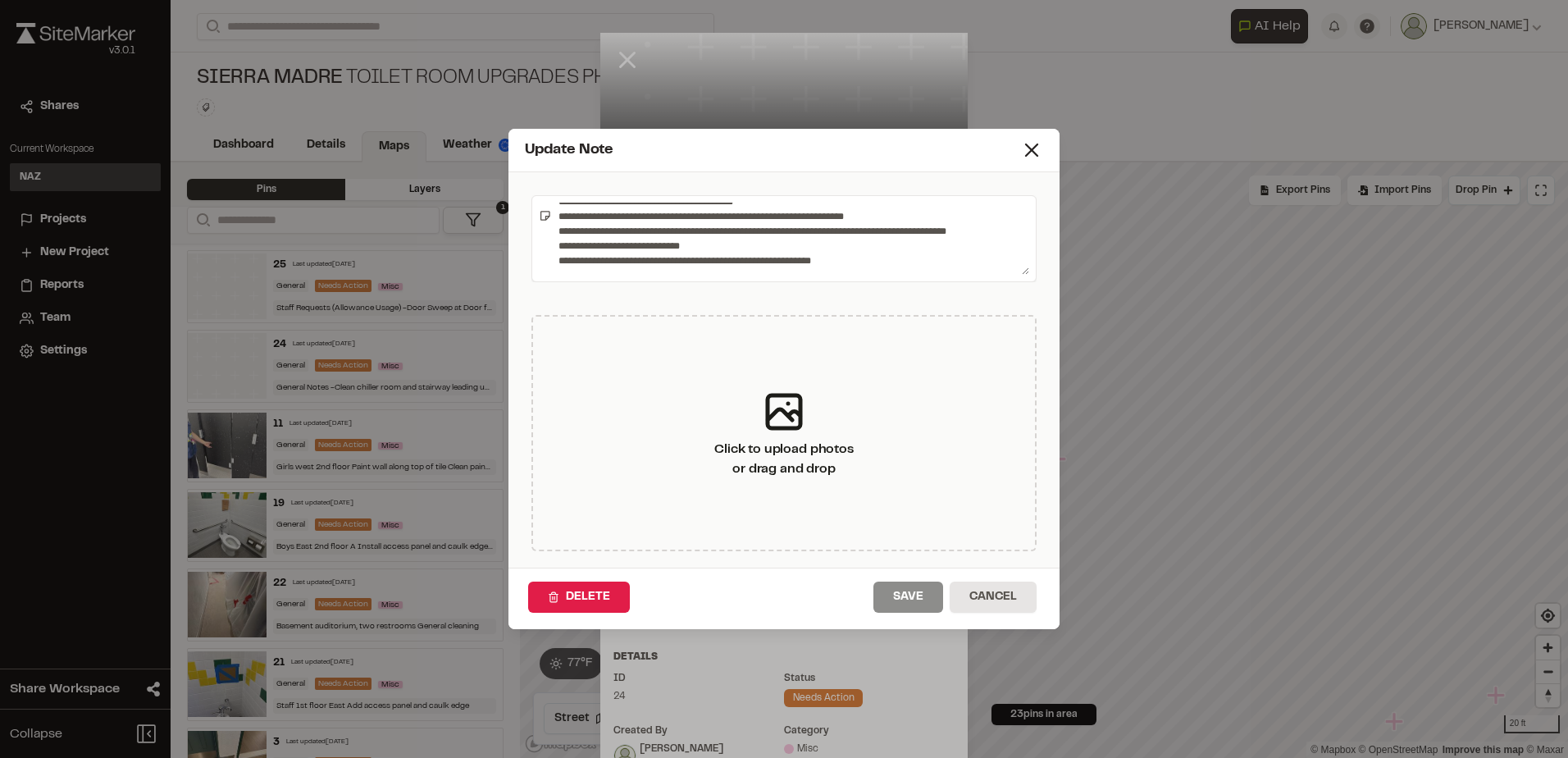
click at [841, 228] on textarea "**********" at bounding box center [791, 238] width 478 height 72
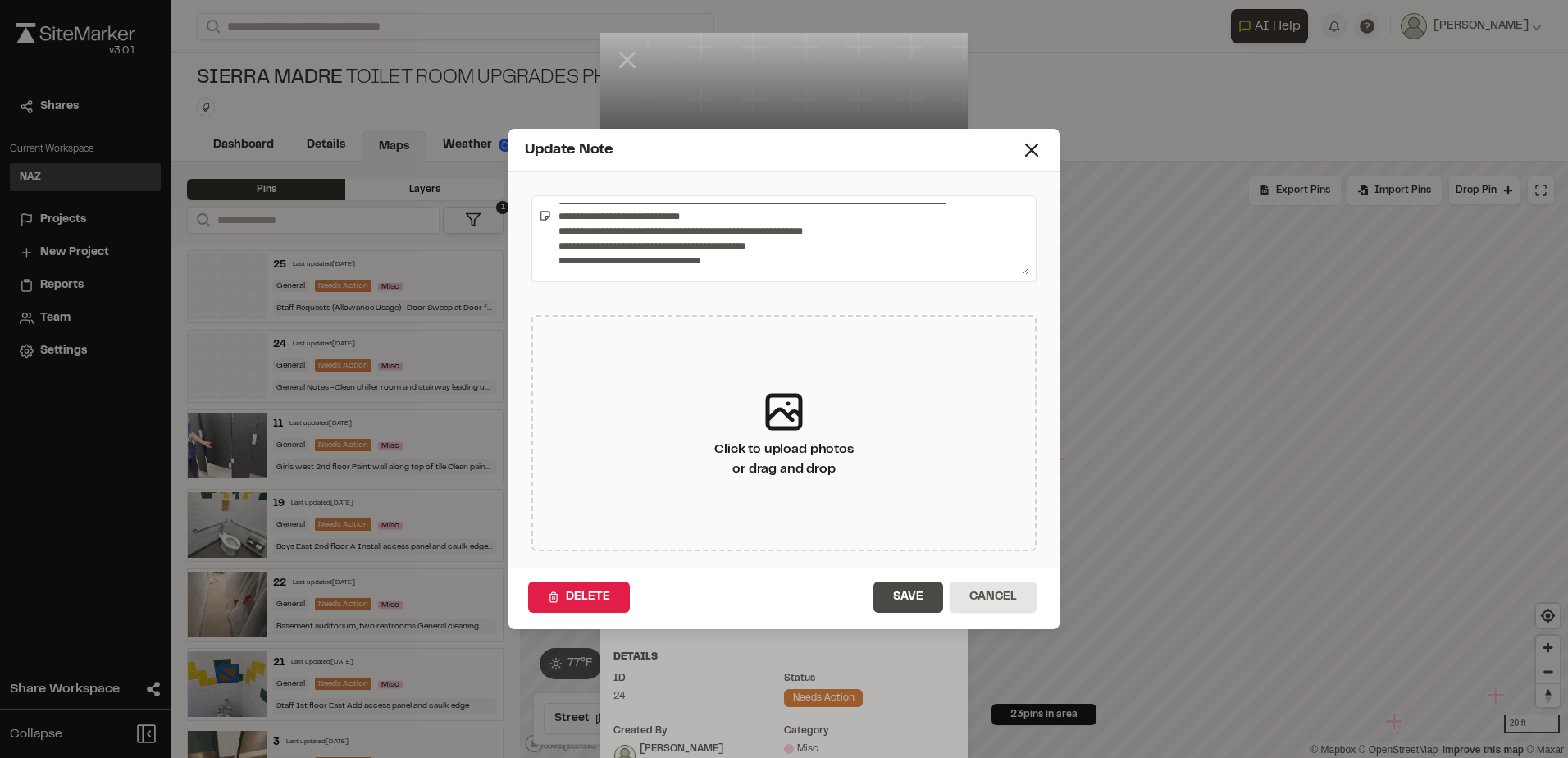
type textarea "**********"
click at [911, 597] on button "Save" at bounding box center [908, 596] width 69 height 31
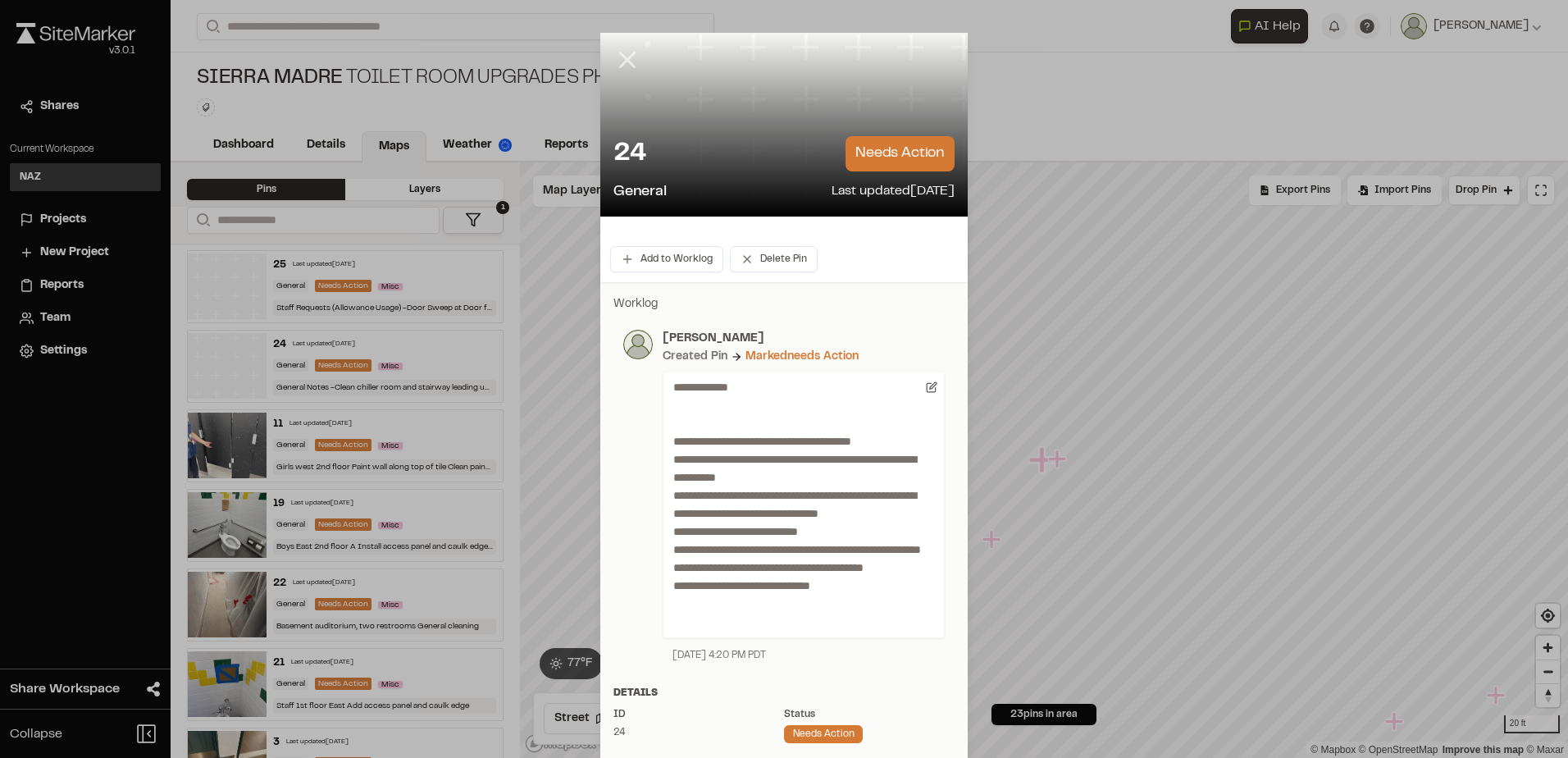
click at [614, 55] on icon at bounding box center [628, 60] width 28 height 28
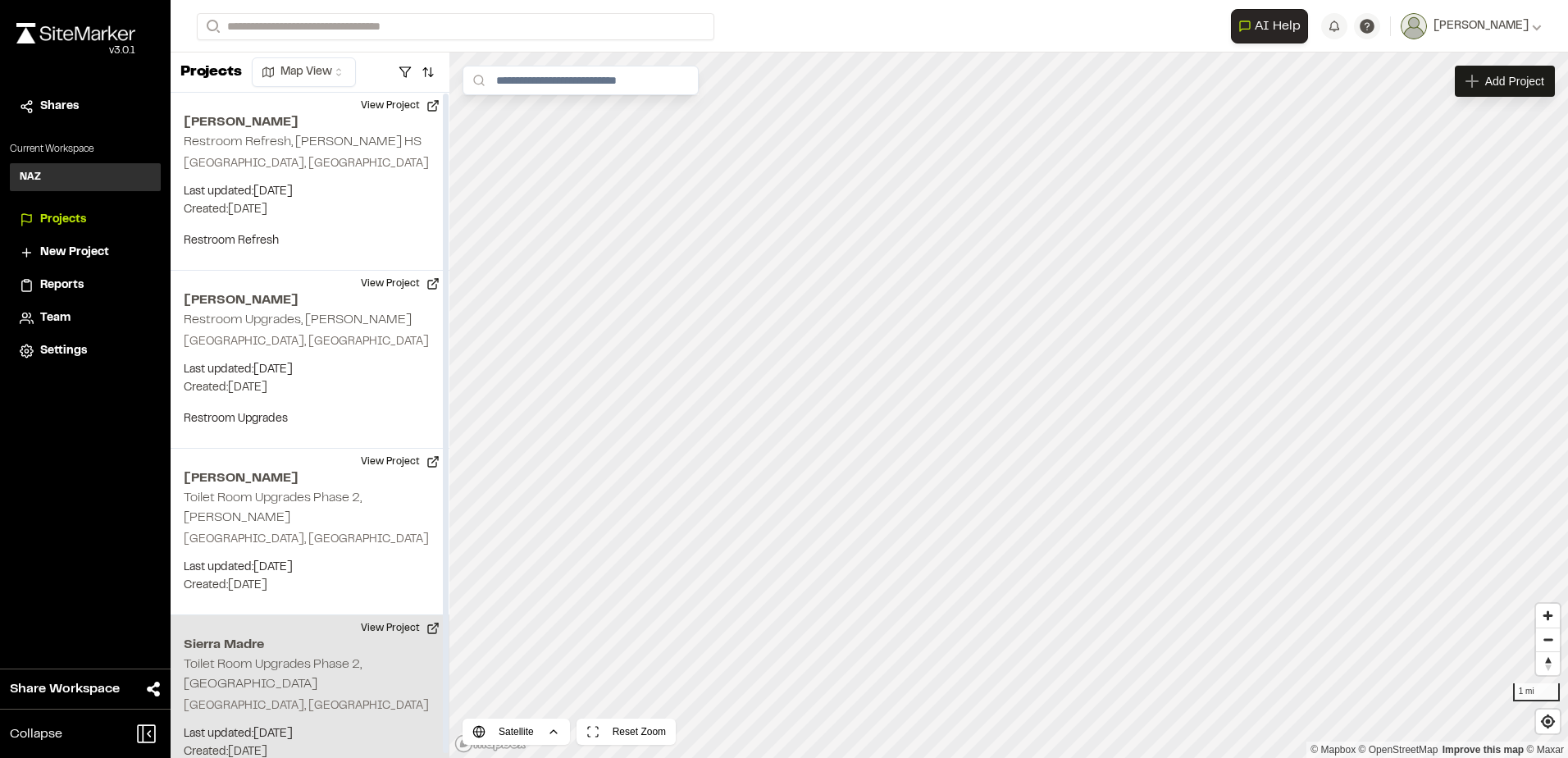
click at [298, 676] on div "Sierra Madre Toilet Room Upgrades Phase 2, [GEOGRAPHIC_DATA], [GEOGRAPHIC_DATA]…" at bounding box center [310, 697] width 279 height 166
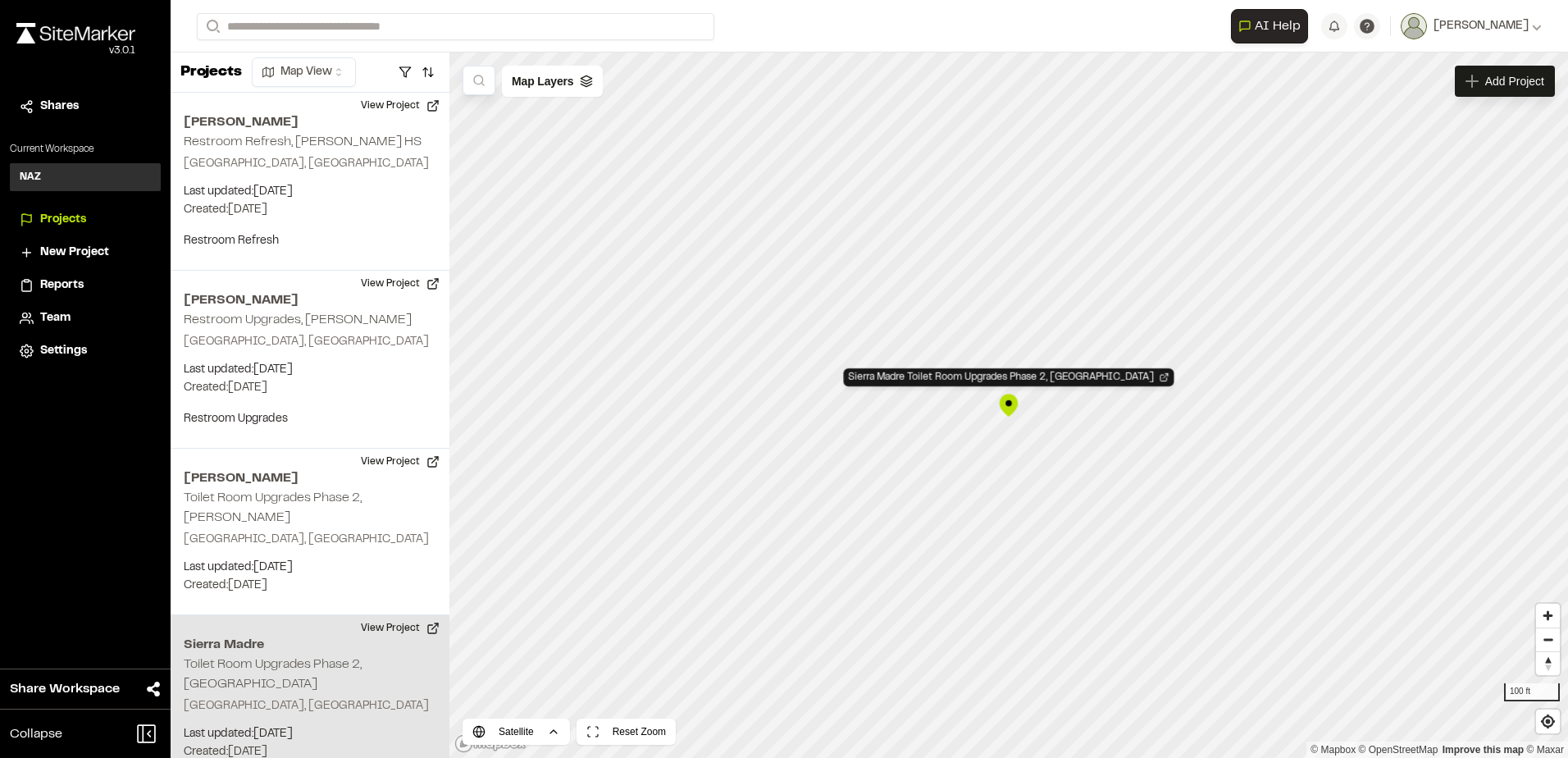
click at [1012, 394] on div "Sierra Madre Toilet Room Upgrades Phase 2, [GEOGRAPHIC_DATA]" at bounding box center [1009, 405] width 25 height 25
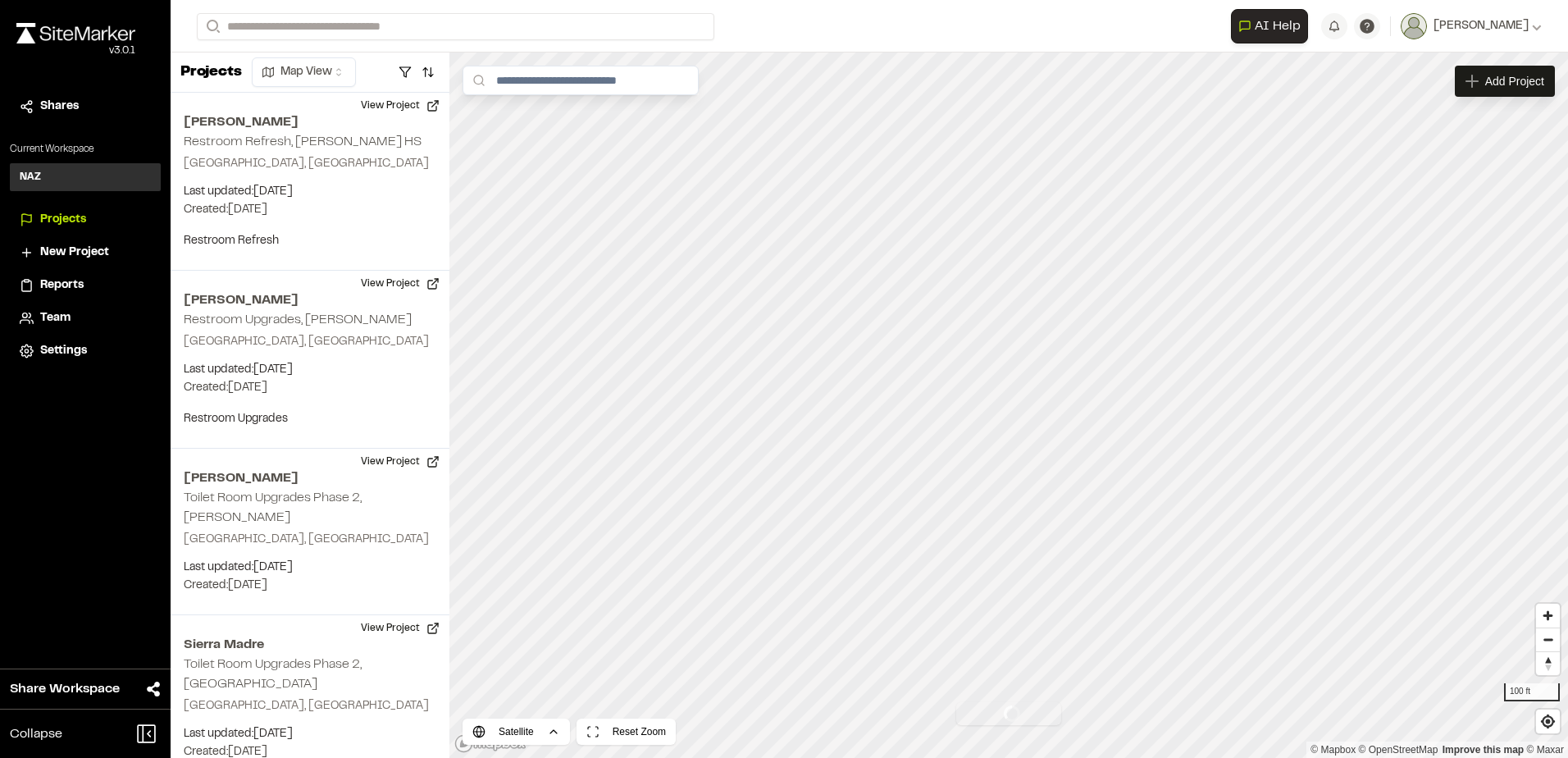
scroll to position [4, 0]
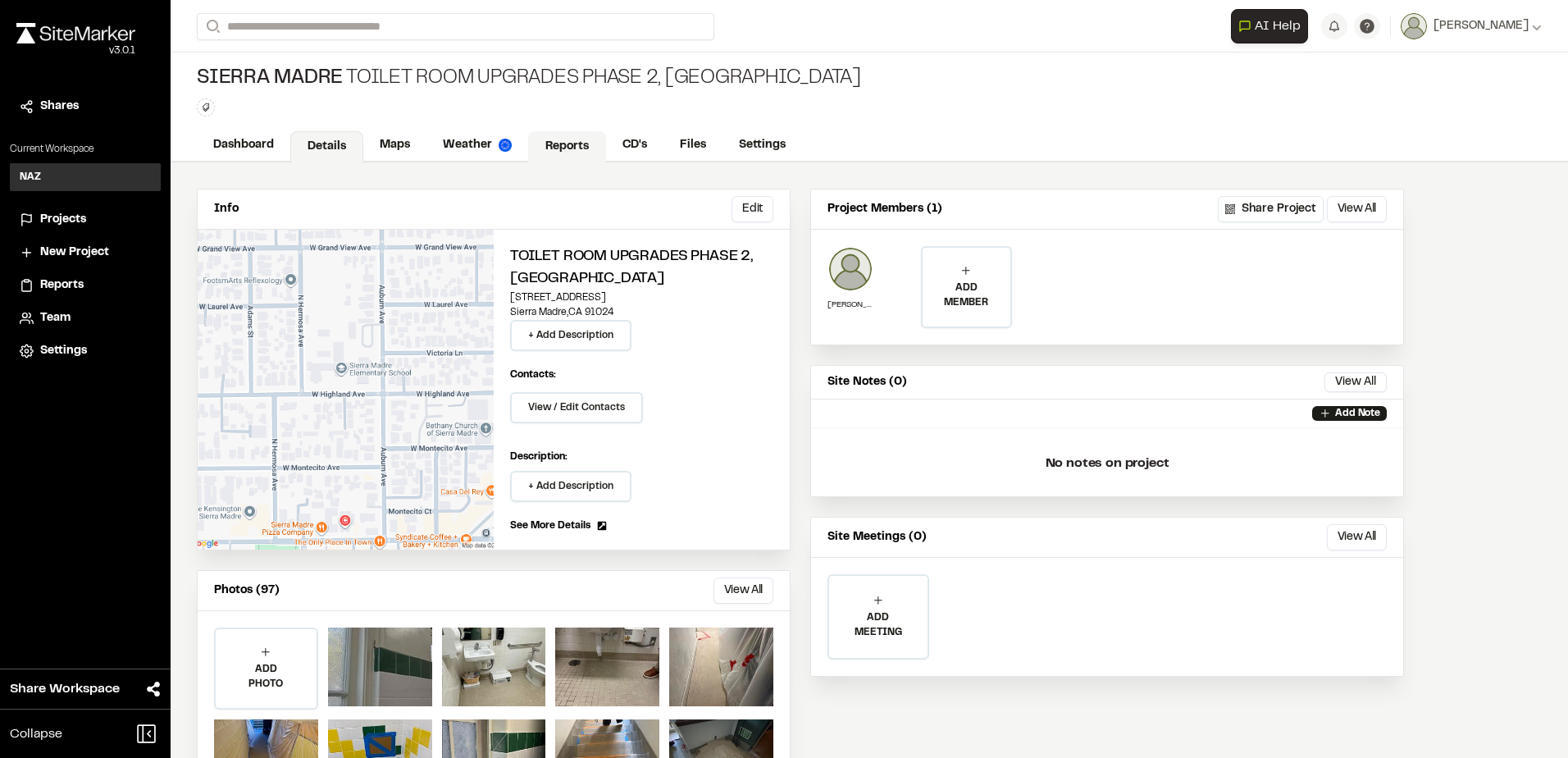
click at [565, 148] on link "Reports" at bounding box center [567, 146] width 78 height 31
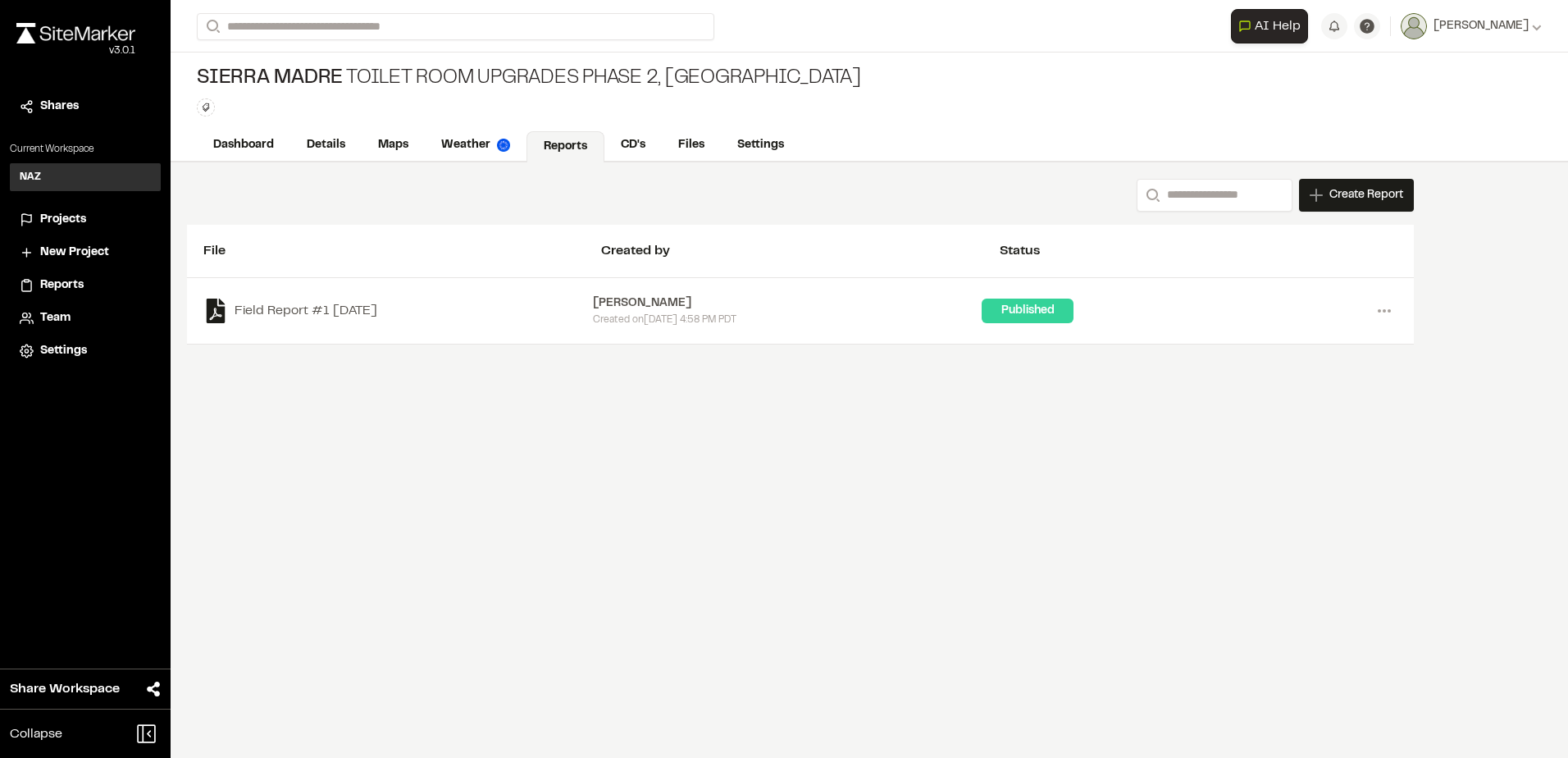
click at [874, 314] on div "Created [DATE][DATE] 4:58 PM PDT" at bounding box center [787, 319] width 390 height 15
click at [1380, 310] on circle at bounding box center [1380, 311] width 4 height 4
click at [1455, 316] on div "Search Create Report New Report | [GEOGRAPHIC_DATA] Toilet Room Upgrades Phase …" at bounding box center [869, 460] width 1397 height 595
click at [1346, 184] on div "Create Report" at bounding box center [1356, 194] width 115 height 33
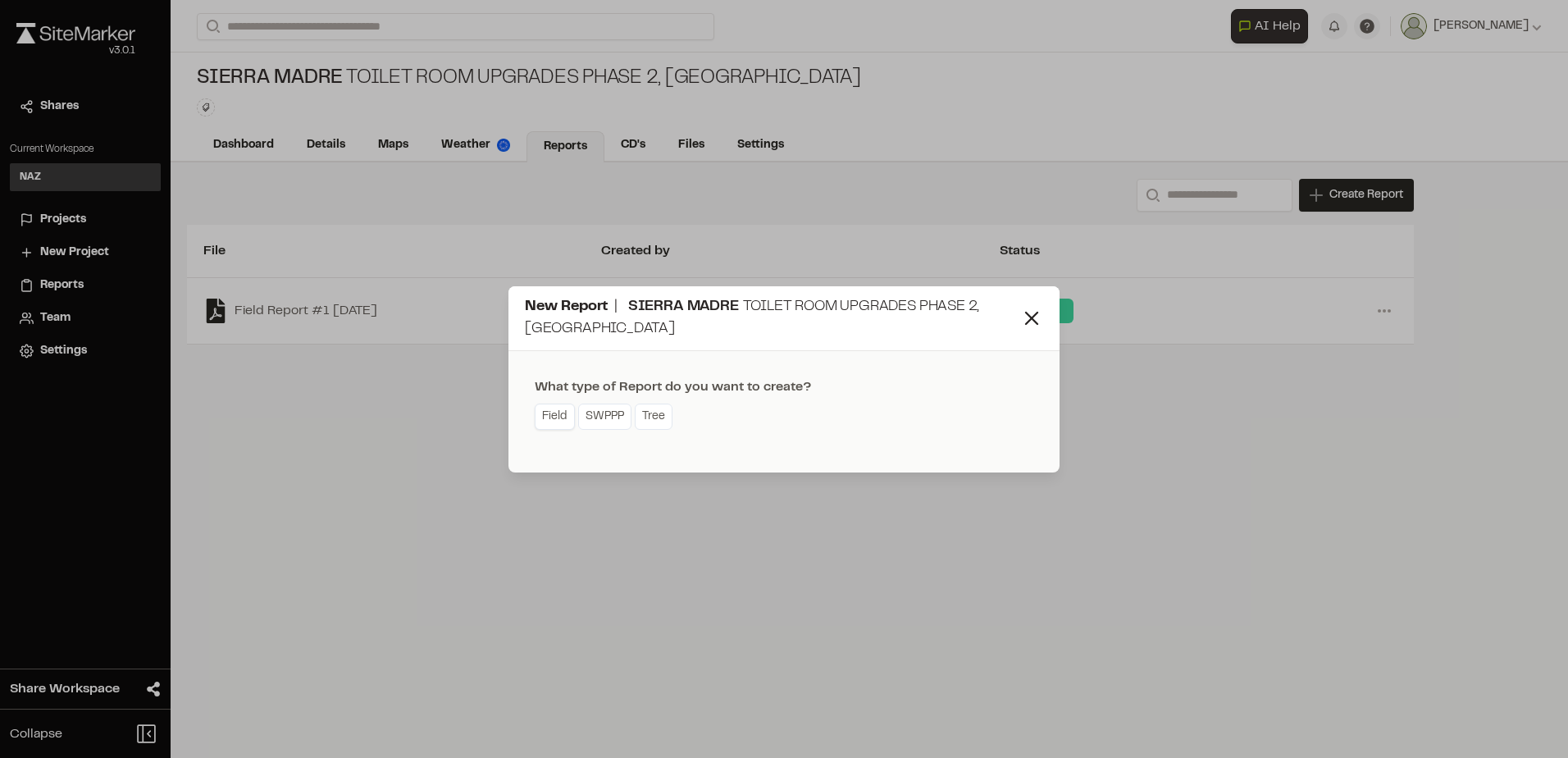
click at [553, 414] on link "Field" at bounding box center [555, 417] width 40 height 26
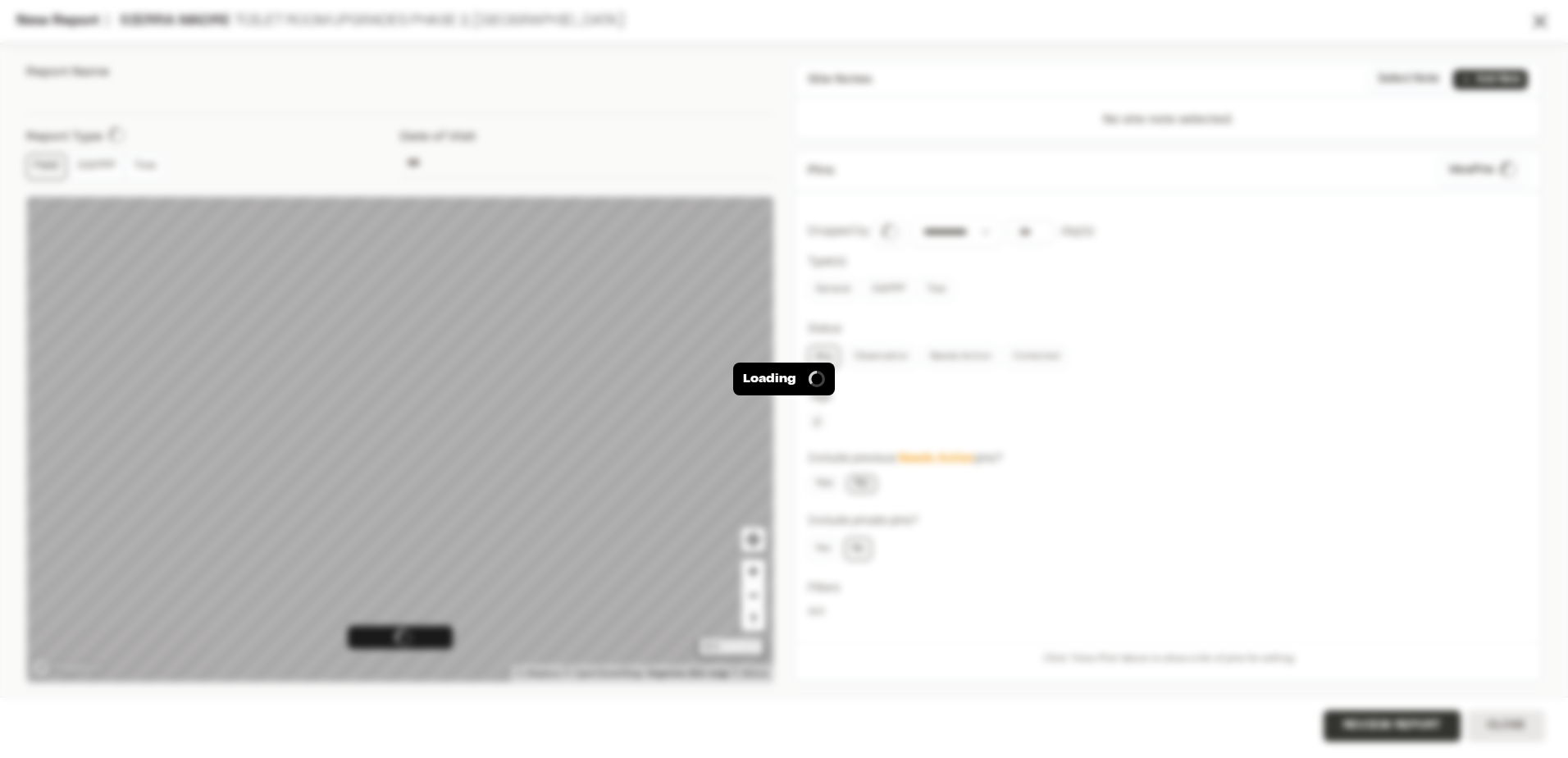
type input "**********"
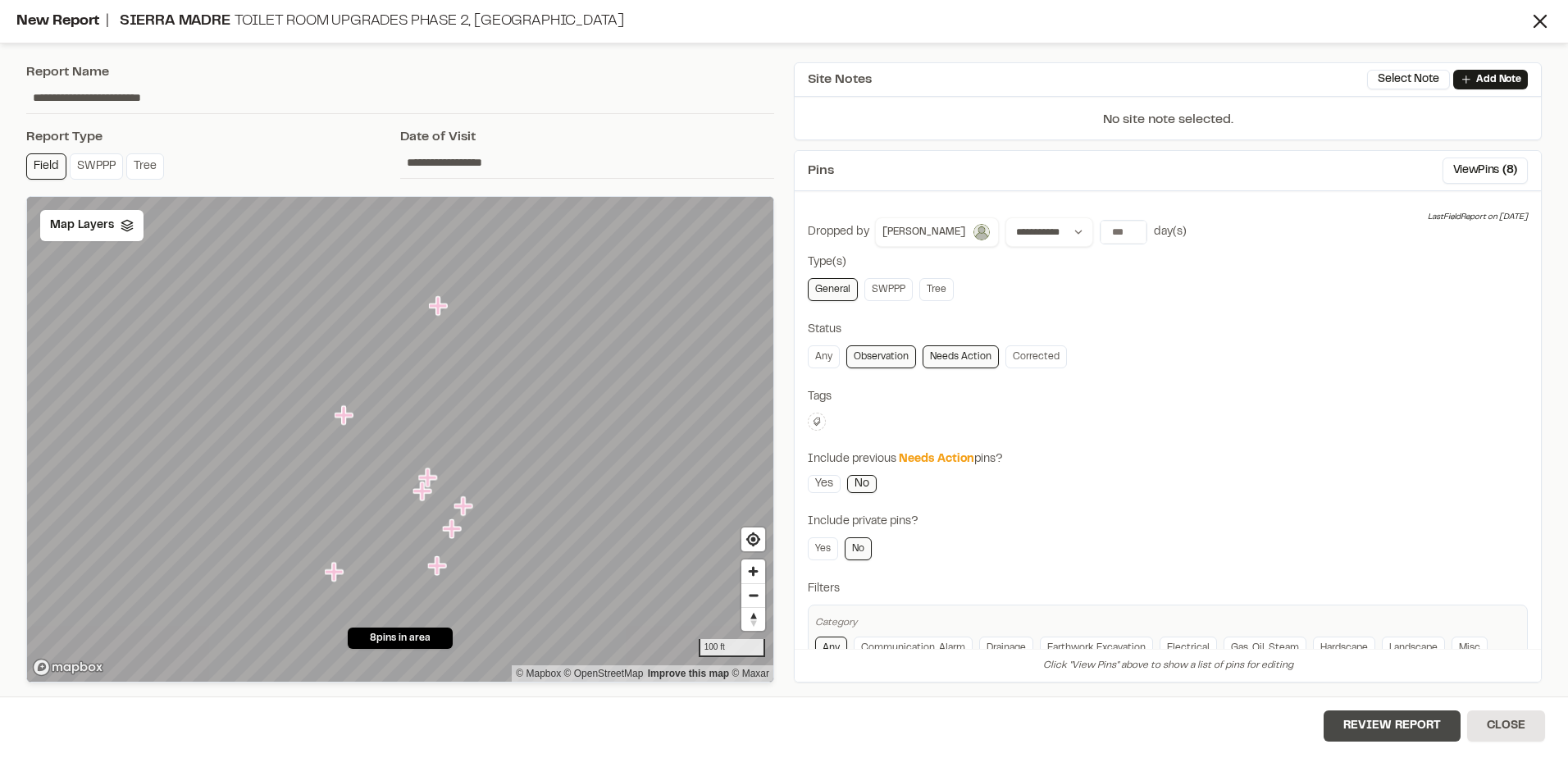
click at [1375, 711] on button "Review Report" at bounding box center [1392, 725] width 137 height 31
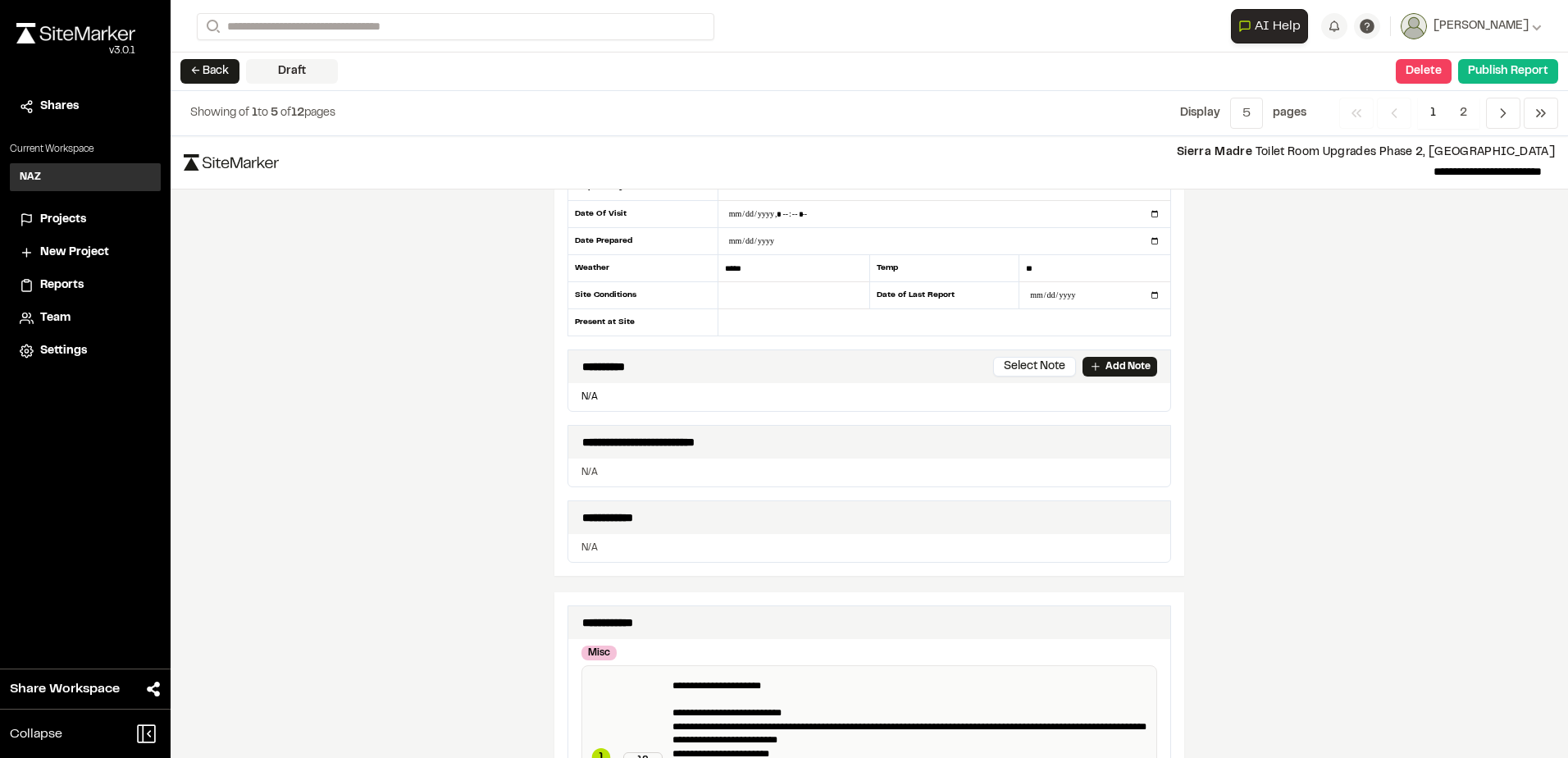
scroll to position [82, 0]
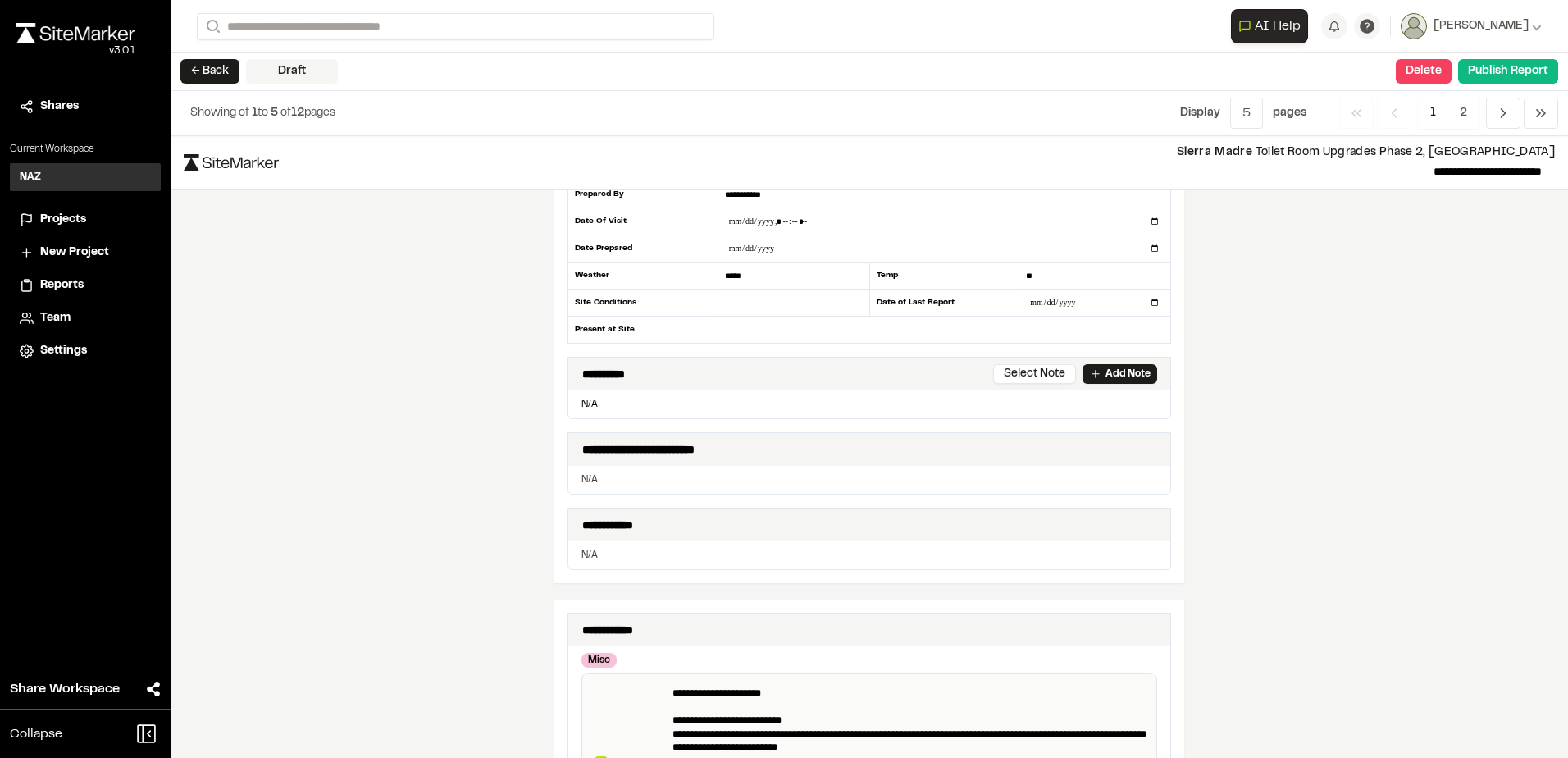
click at [602, 417] on div "N/A" at bounding box center [869, 405] width 602 height 28
drag, startPoint x: 646, startPoint y: 401, endPoint x: 669, endPoint y: 405, distance: 23.3
click at [649, 401] on p "N/A" at bounding box center [870, 404] width 589 height 15
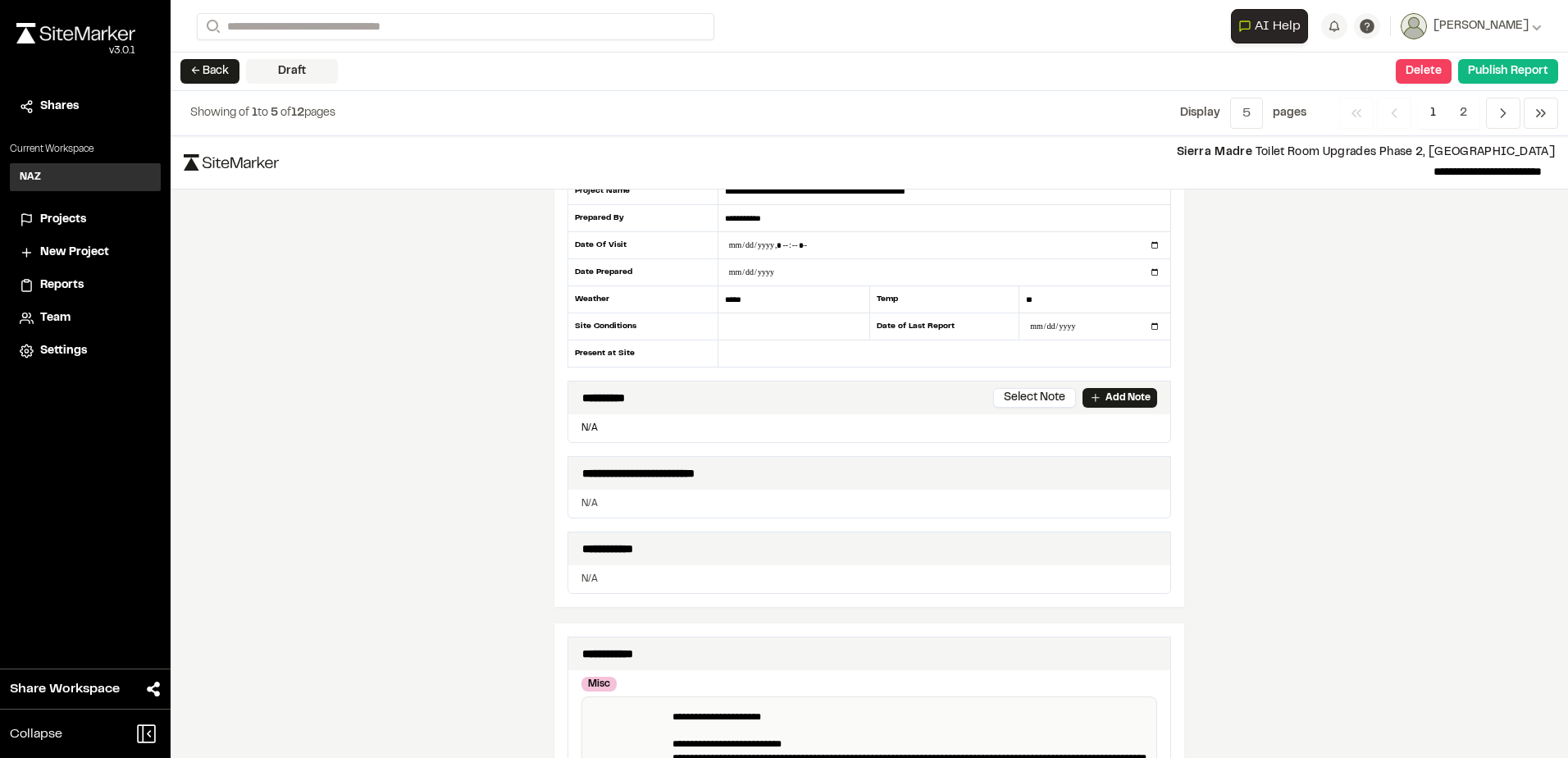
scroll to position [0, 0]
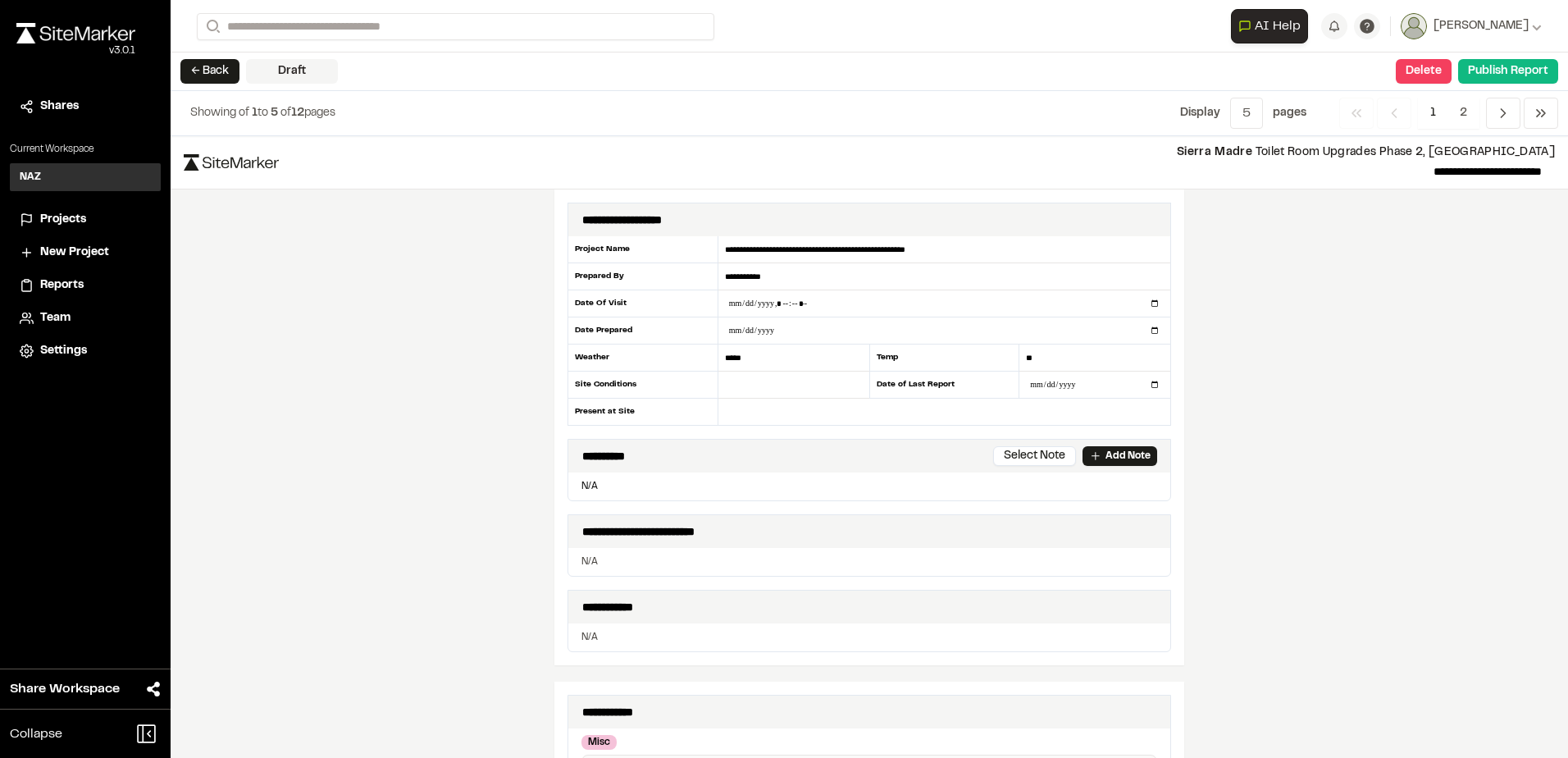
click at [624, 619] on div "**********" at bounding box center [869, 606] width 602 height 33
drag, startPoint x: 603, startPoint y: 635, endPoint x: 639, endPoint y: 616, distance: 40.7
click at [603, 636] on p "N/A" at bounding box center [869, 637] width 576 height 15
click at [1498, 72] on button "Publish Report" at bounding box center [1508, 71] width 100 height 25
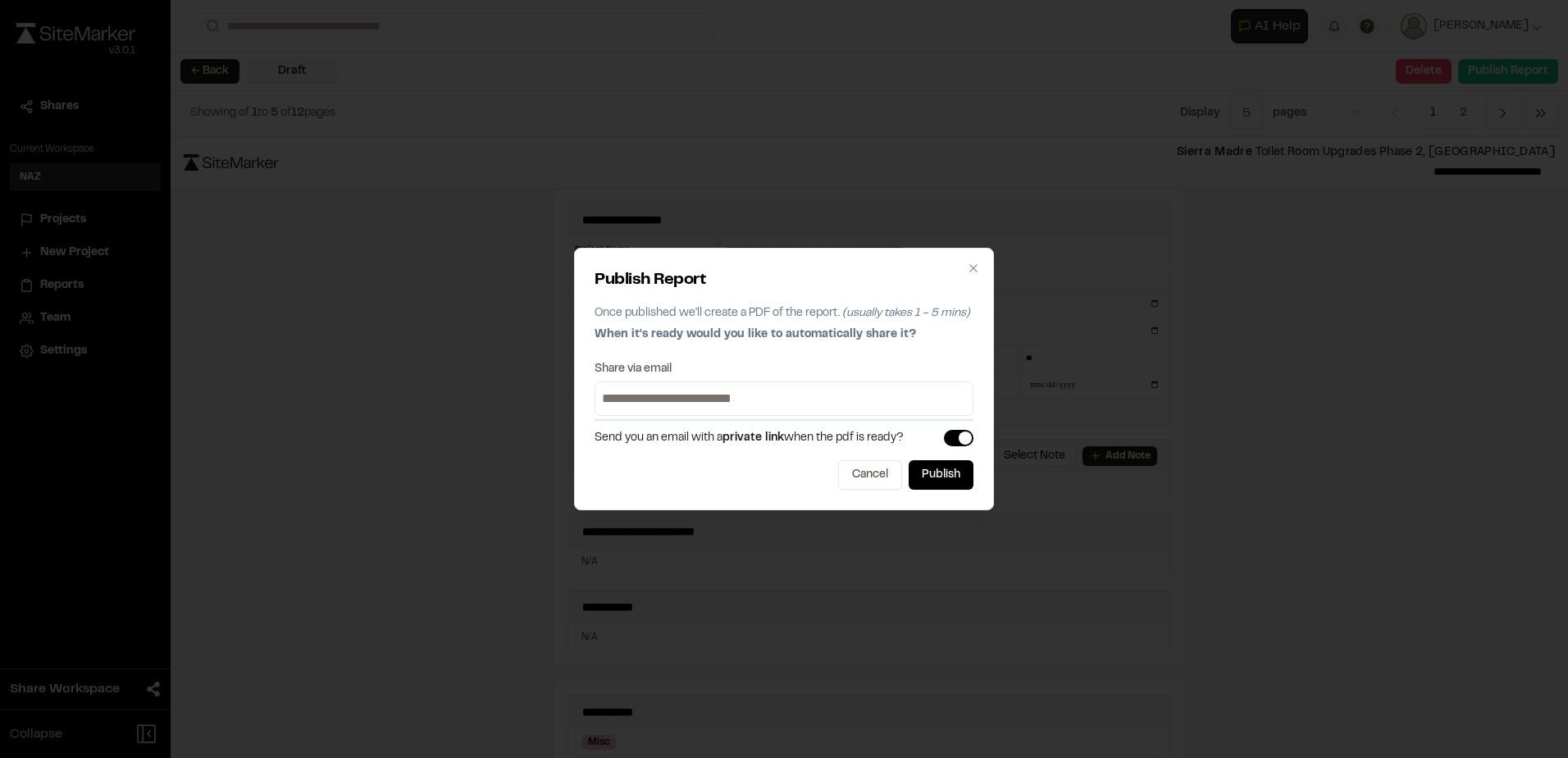
click at [711, 407] on input at bounding box center [784, 398] width 371 height 26
type input "**********"
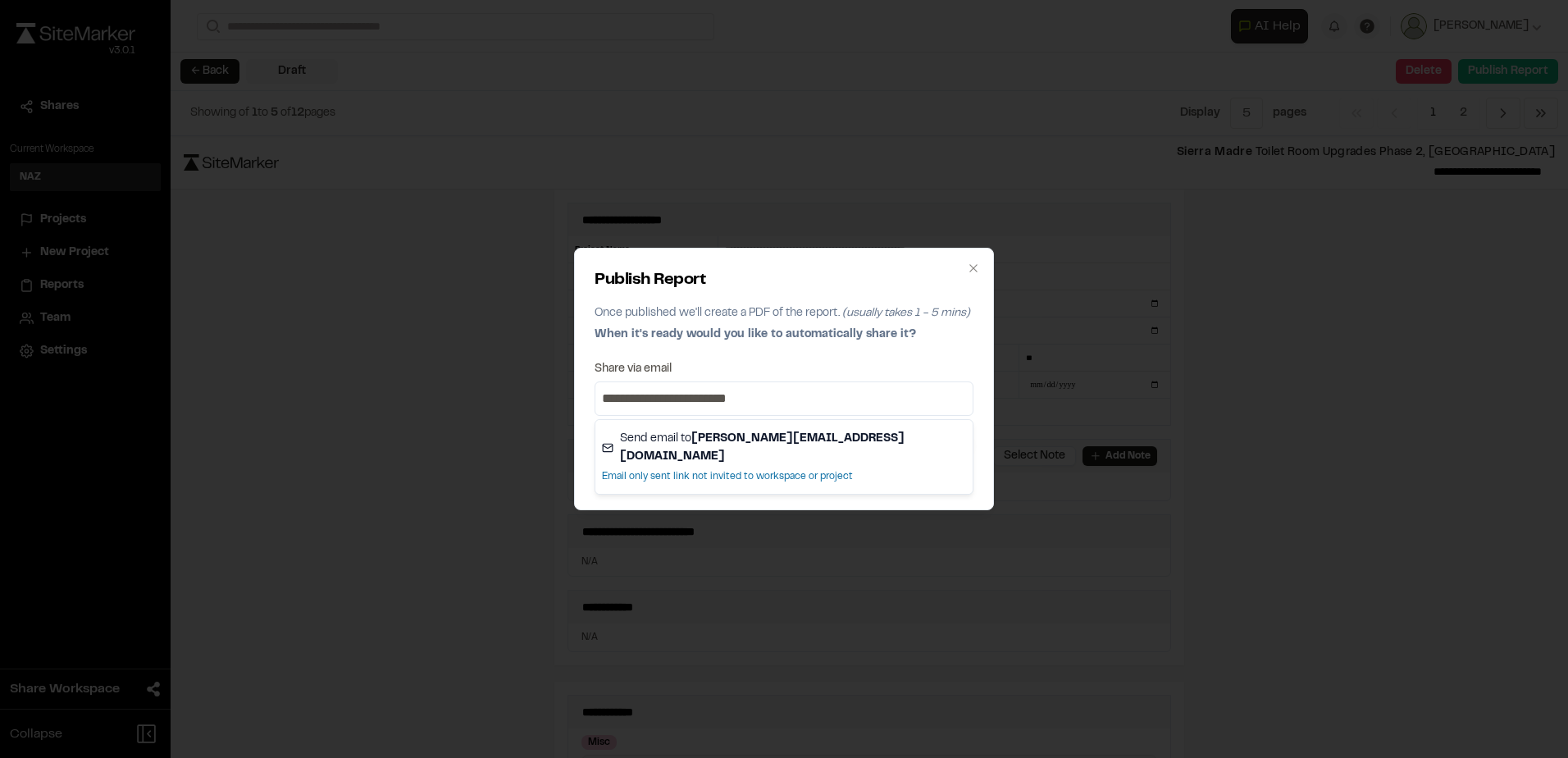
click at [952, 492] on div "**********" at bounding box center [784, 379] width 419 height 262
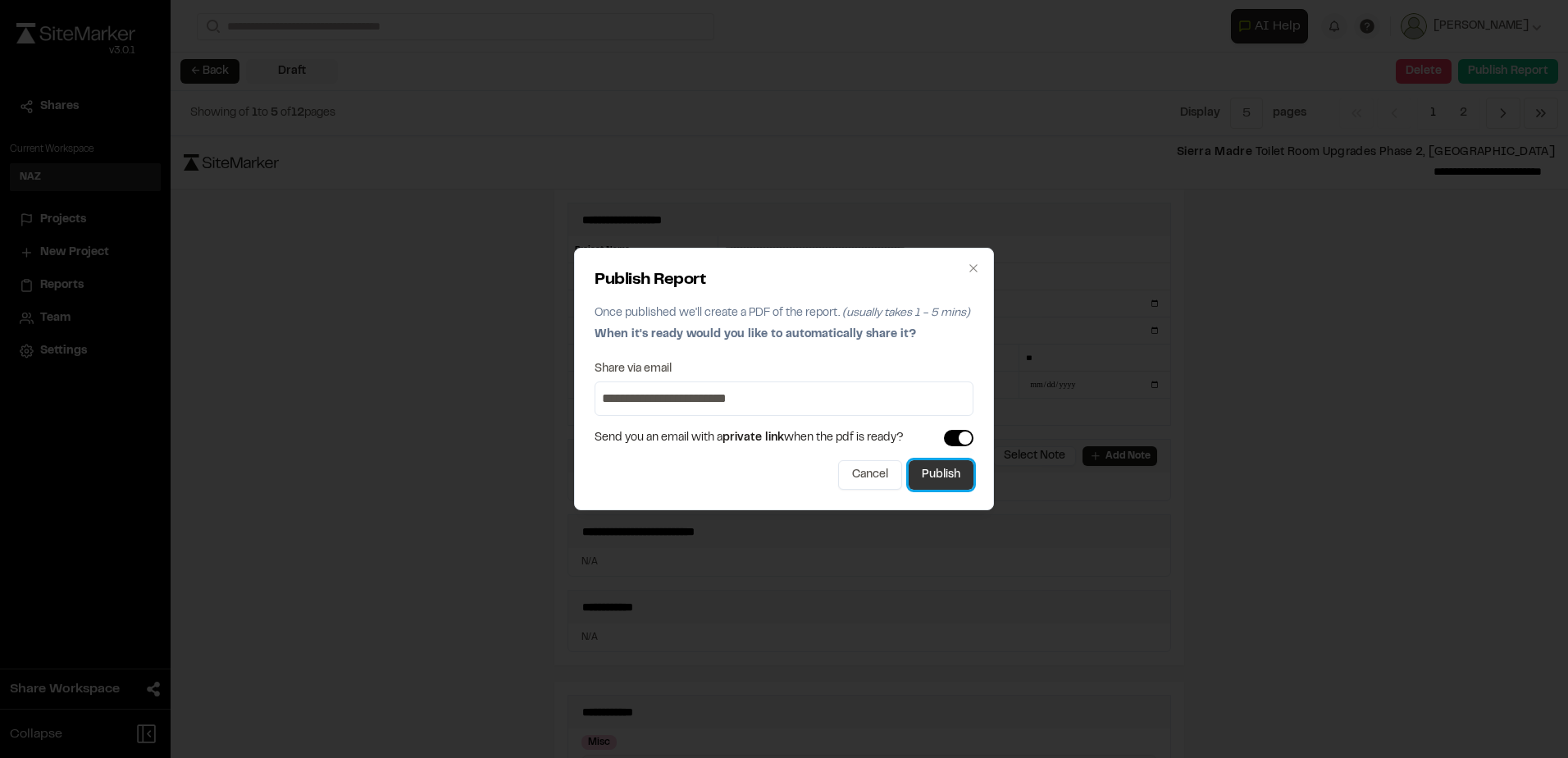
click at [954, 480] on button "Publish" at bounding box center [941, 475] width 65 height 30
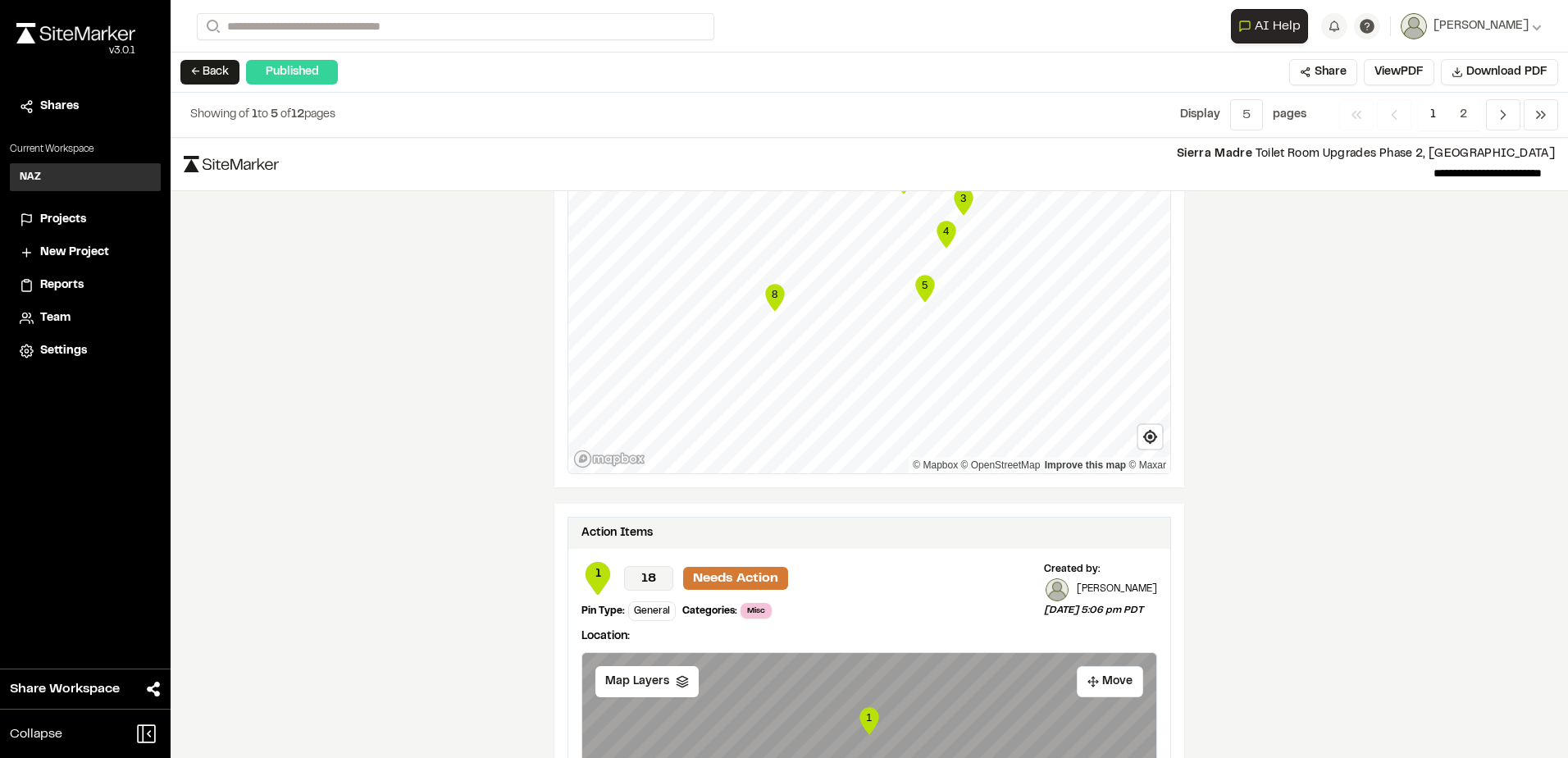
scroll to position [2708, 0]
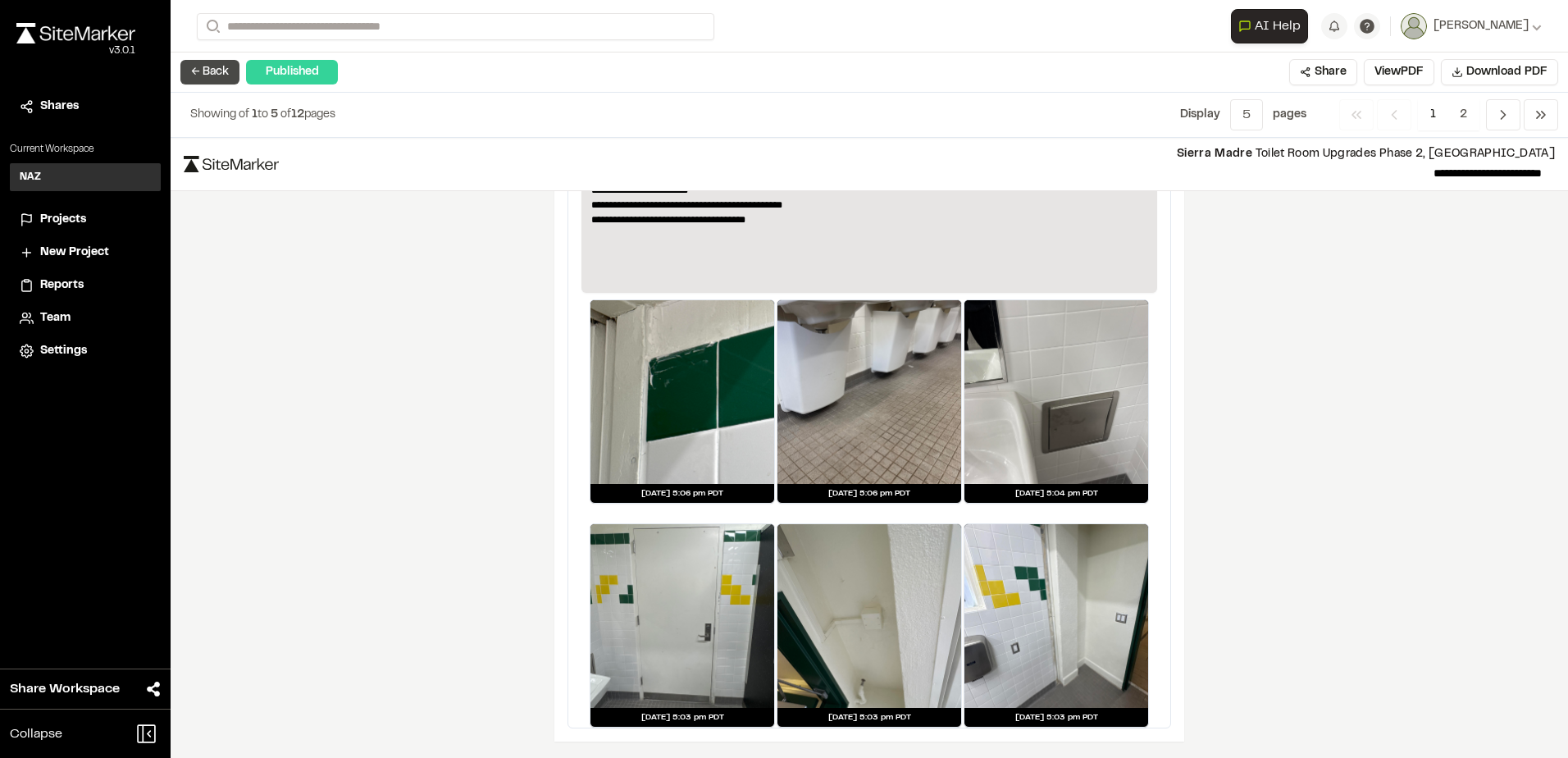
click at [213, 69] on button "← Back" at bounding box center [209, 72] width 59 height 25
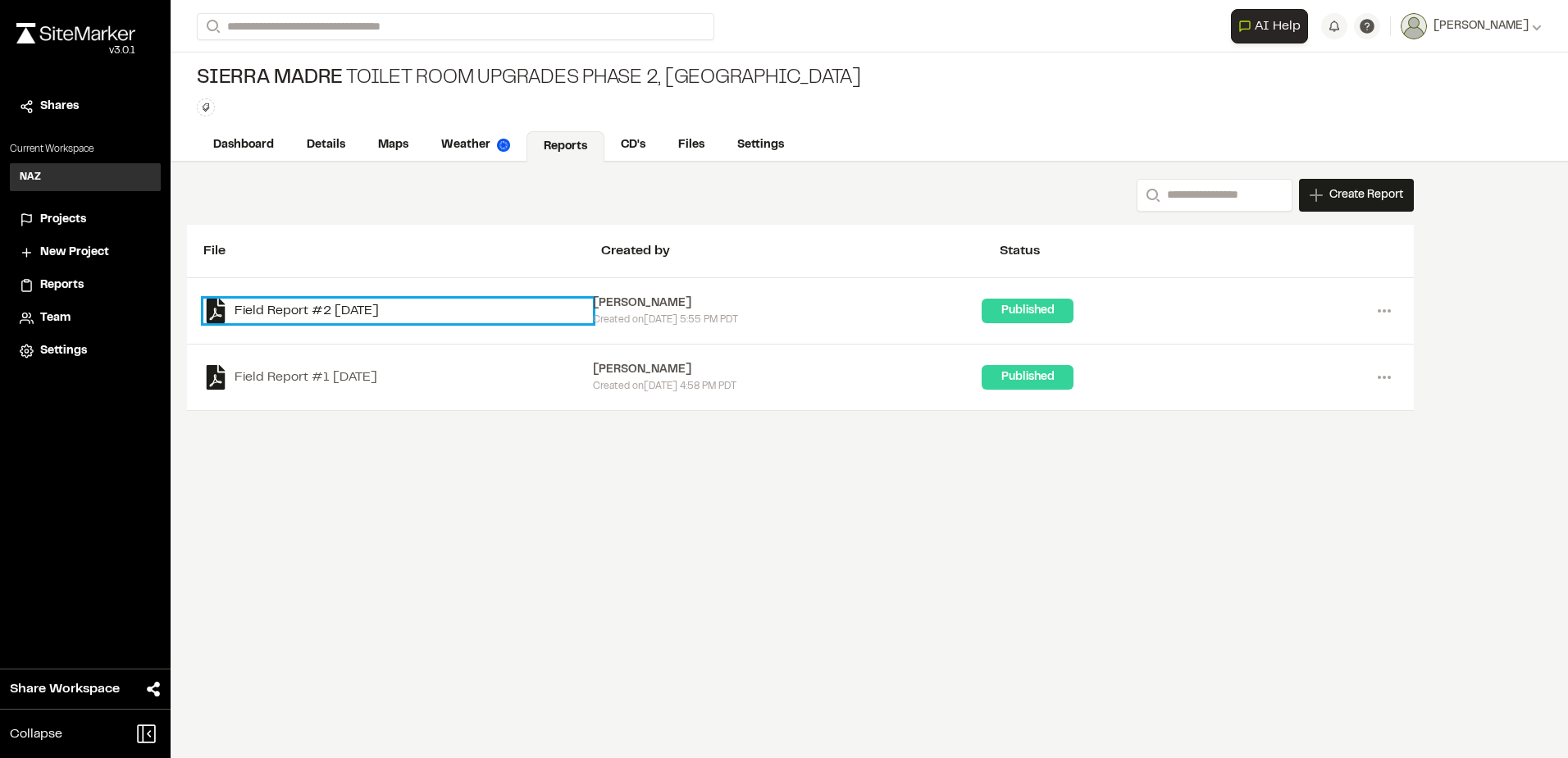
click at [392, 310] on link "Field Report #2 [DATE]" at bounding box center [397, 310] width 390 height 25
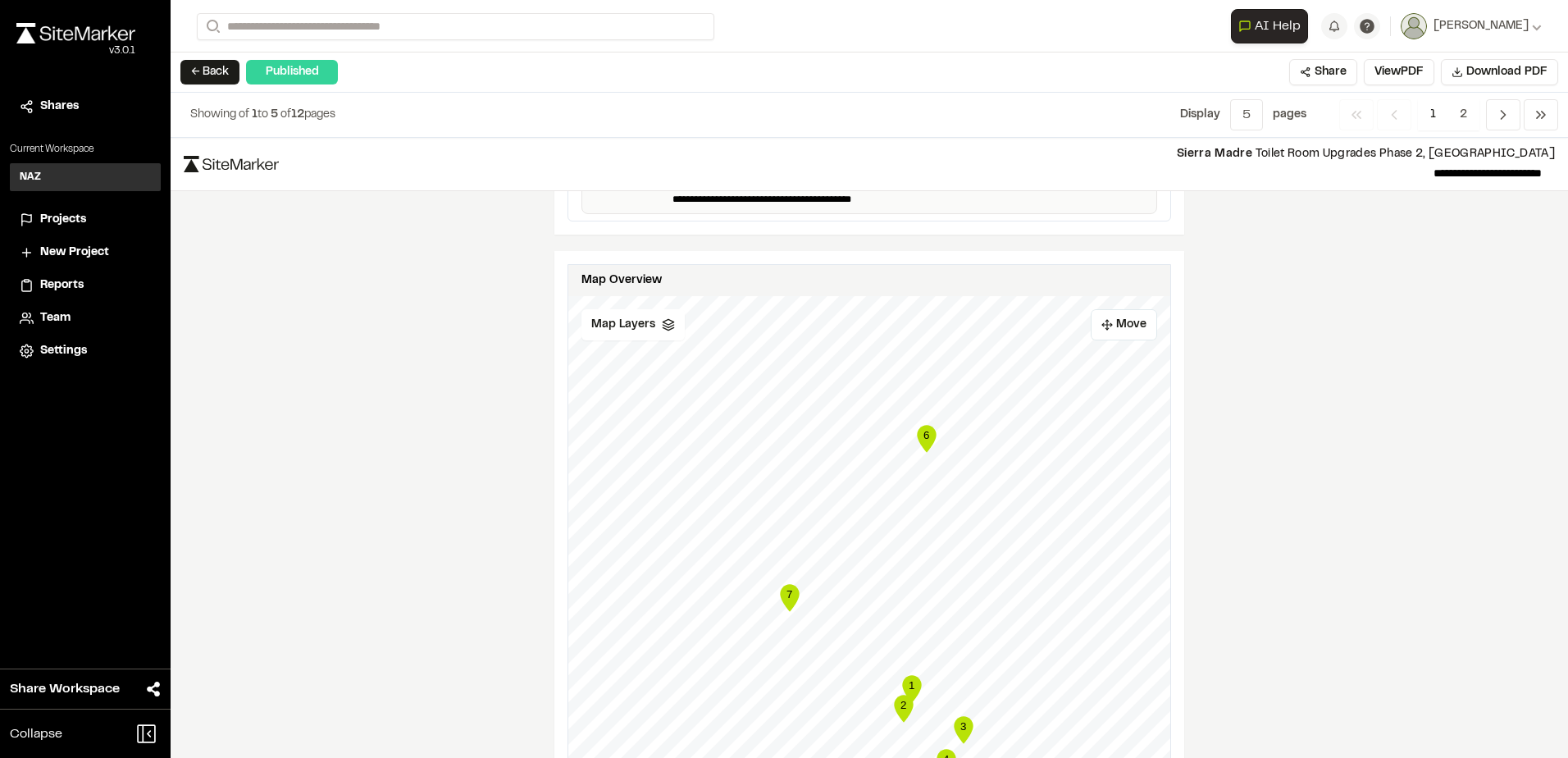
scroll to position [2708, 0]
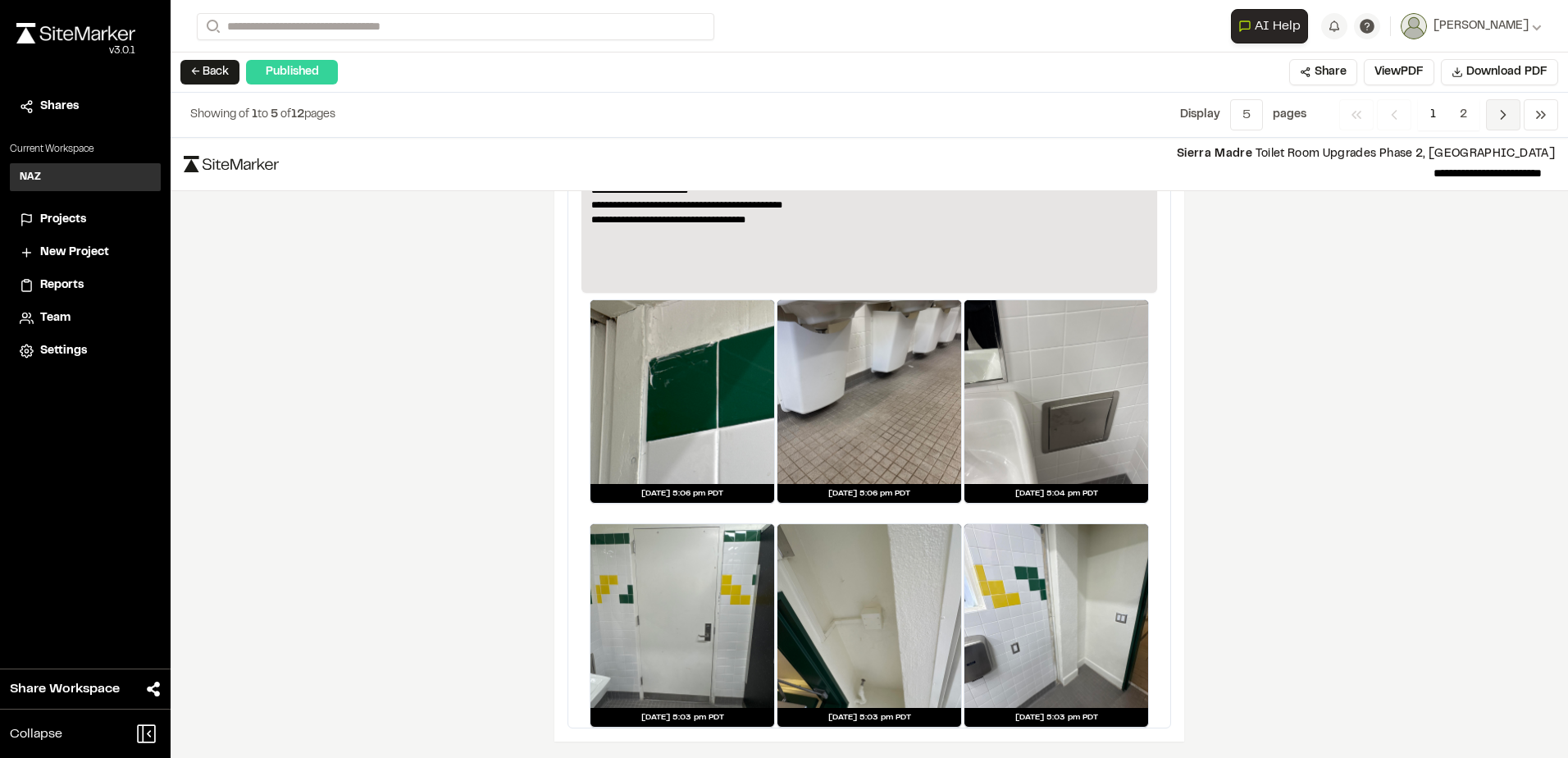
click at [1495, 124] on span "Previous" at bounding box center [1503, 114] width 34 height 31
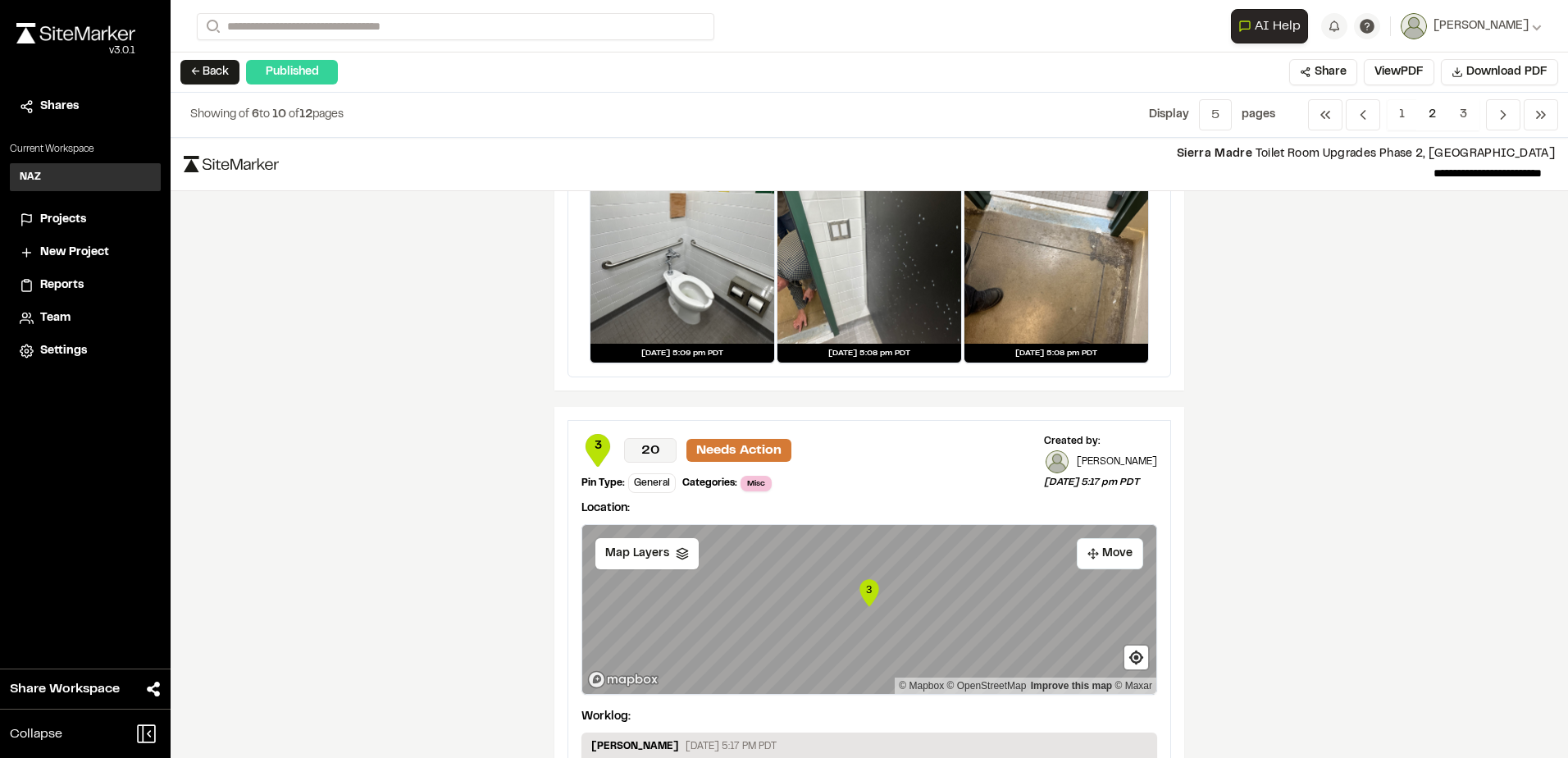
scroll to position [0, 0]
